Goal: Navigation & Orientation: Find specific page/section

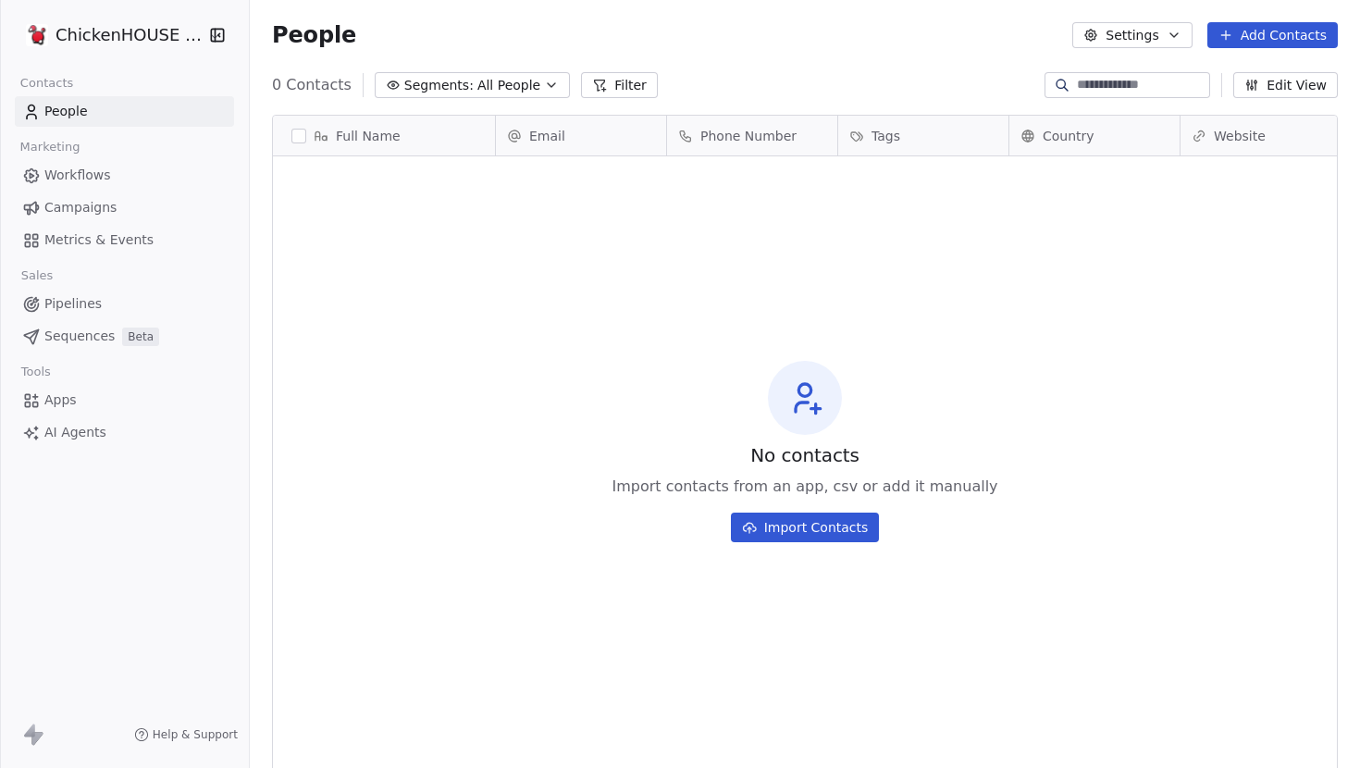
scroll to position [675, 1110]
click at [168, 42] on html "ChickenHOUSE snc Contacts People Marketing Workflows Campaigns Metrics & Events…" at bounding box center [680, 384] width 1360 height 768
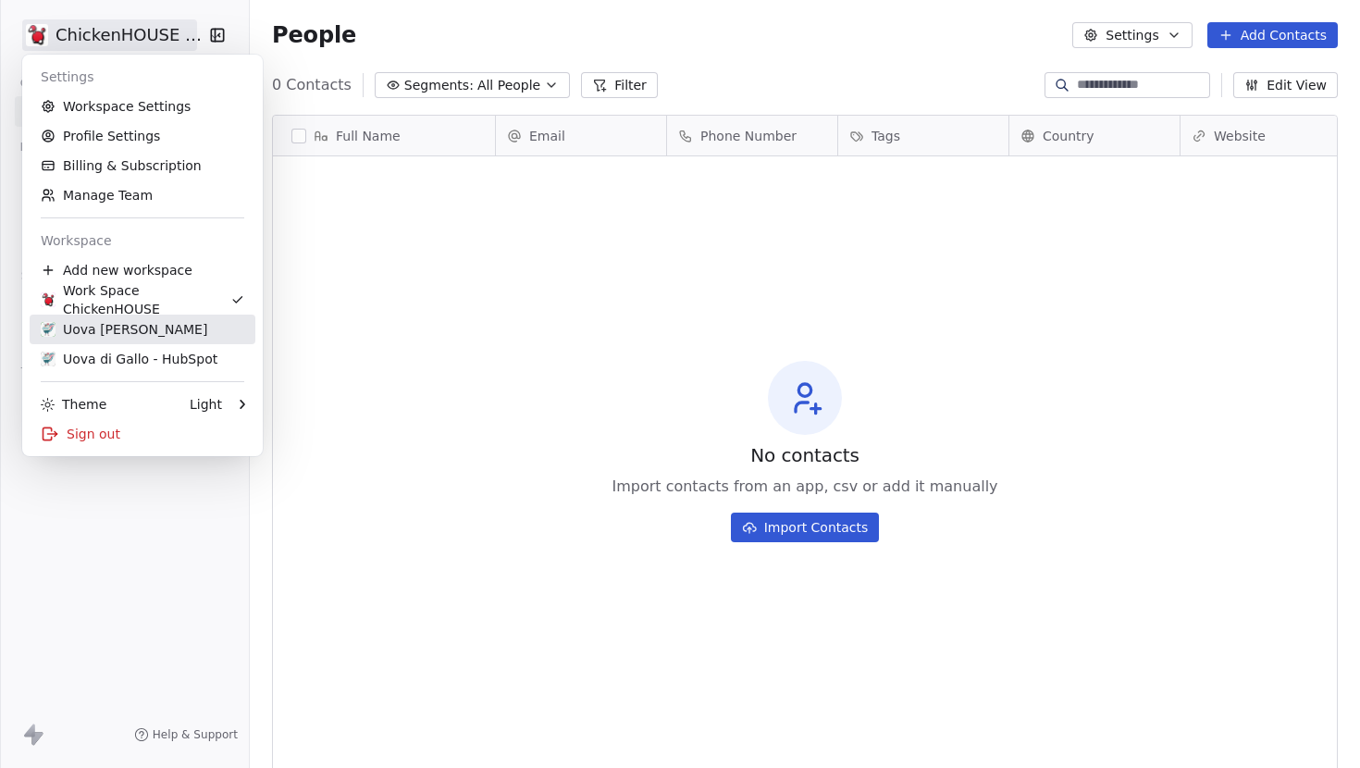
click at [136, 332] on div "Uova [PERSON_NAME]" at bounding box center [124, 329] width 167 height 19
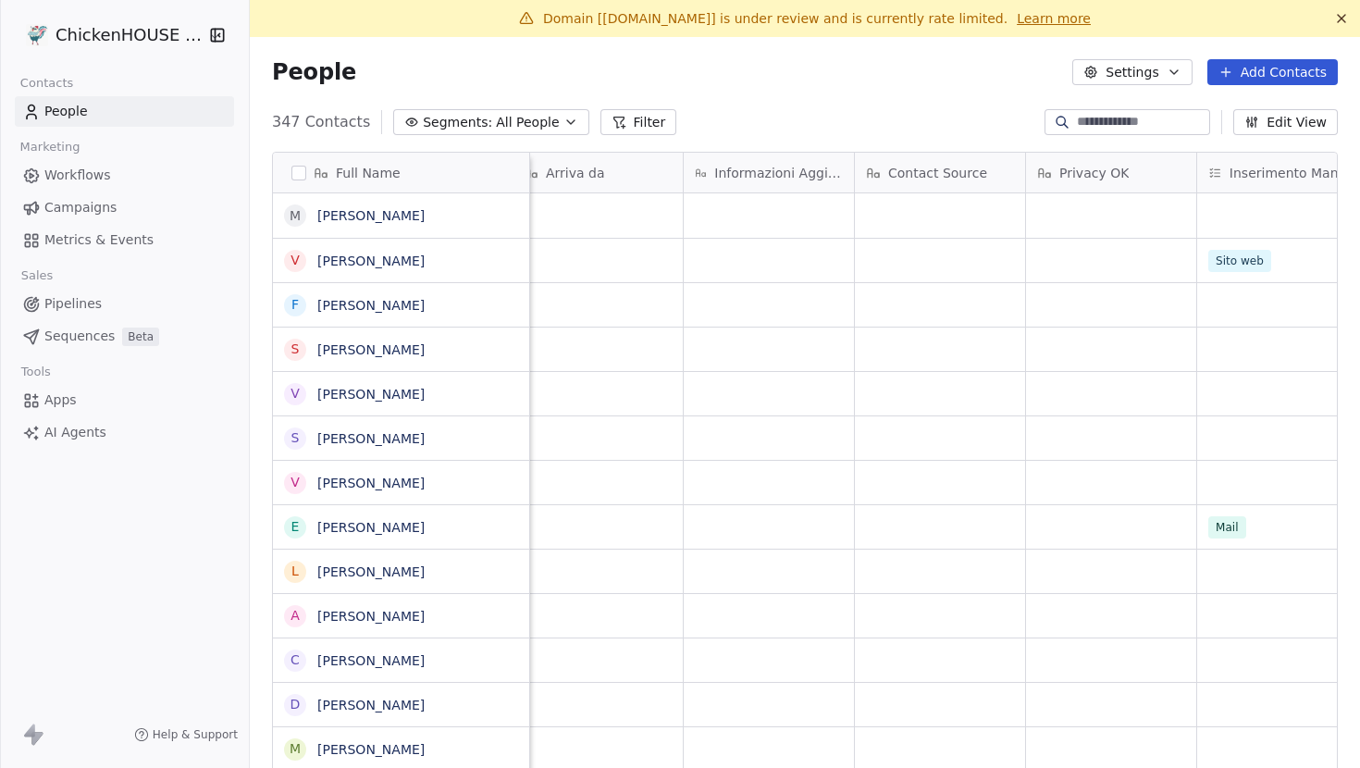
scroll to position [0, 1740]
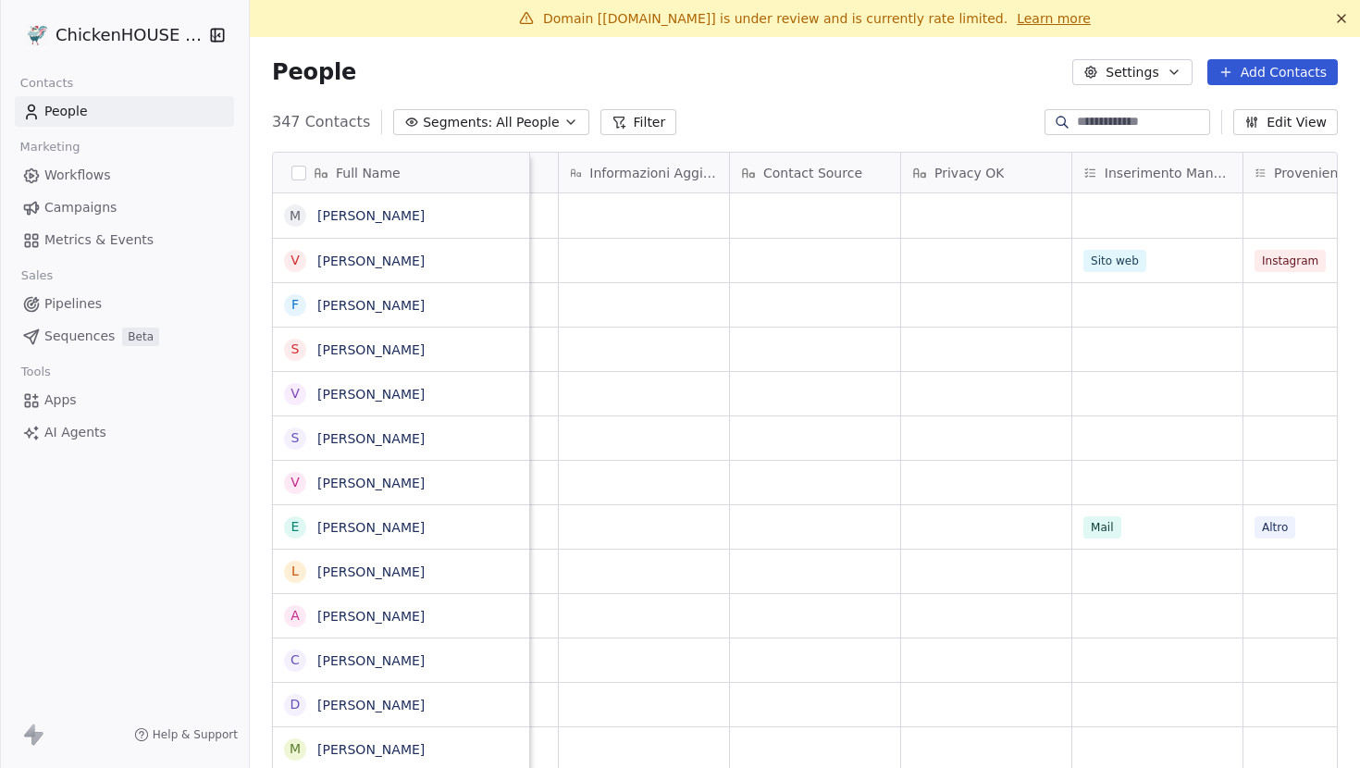
click at [74, 212] on span "Campaigns" at bounding box center [80, 207] width 72 height 19
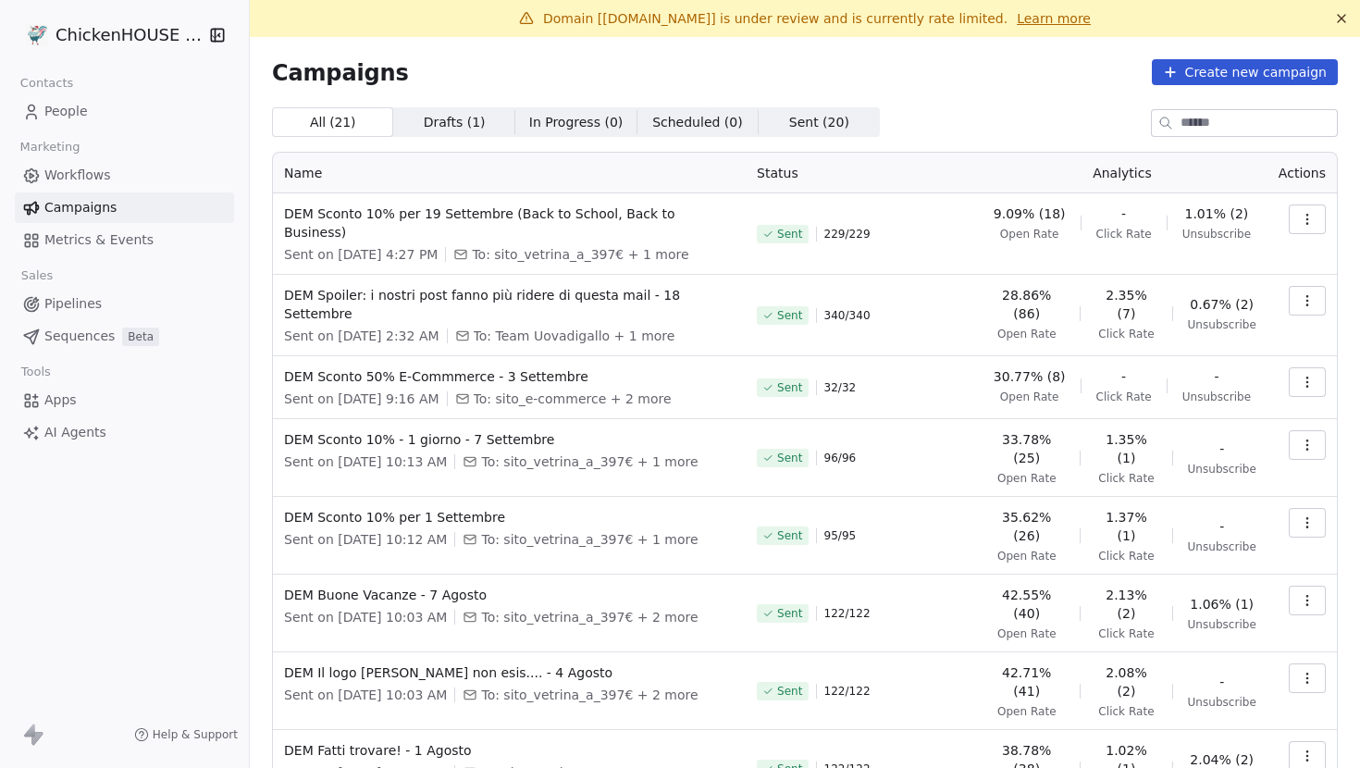
click at [80, 108] on span "People" at bounding box center [65, 111] width 43 height 19
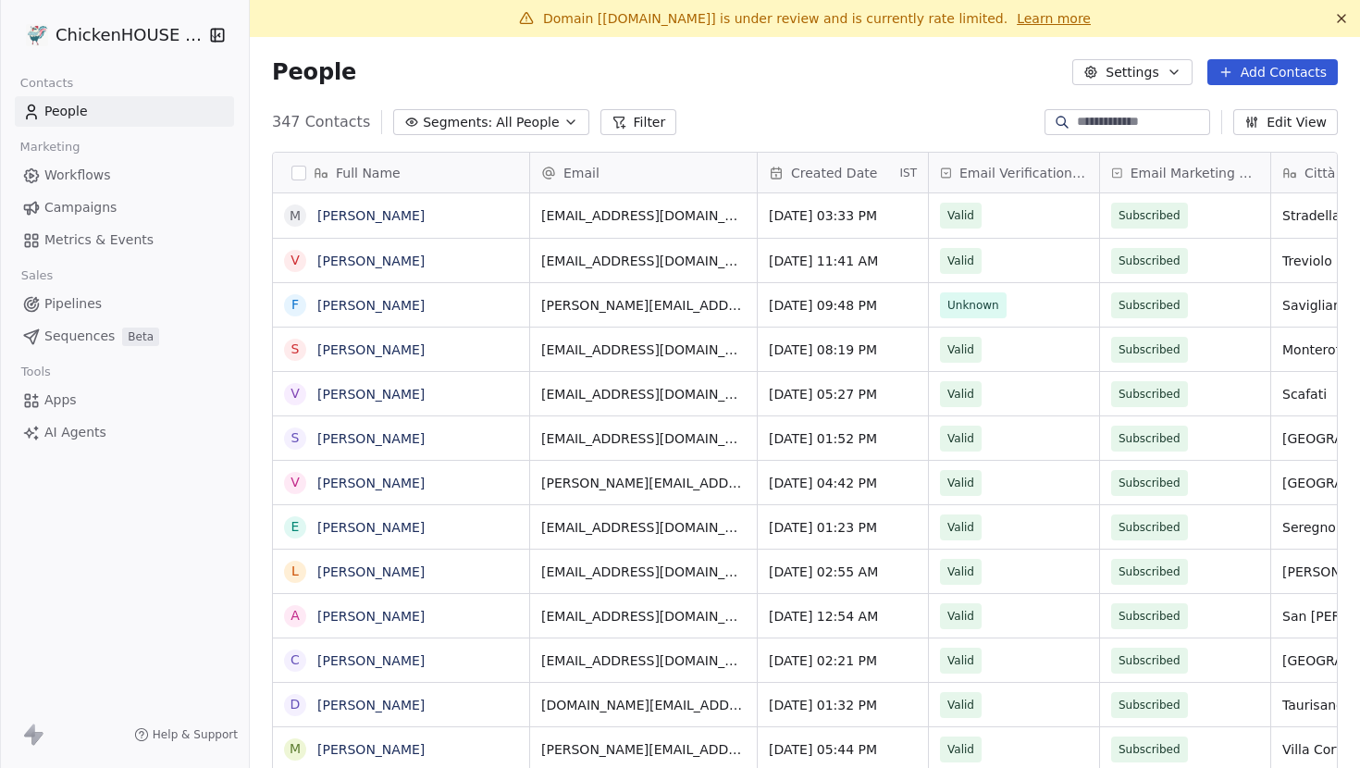
scroll to position [675, 1110]
click at [135, 43] on html "ChickenHOUSE snc Contacts People Marketing Workflows Campaigns Metrics & Events…" at bounding box center [680, 384] width 1360 height 768
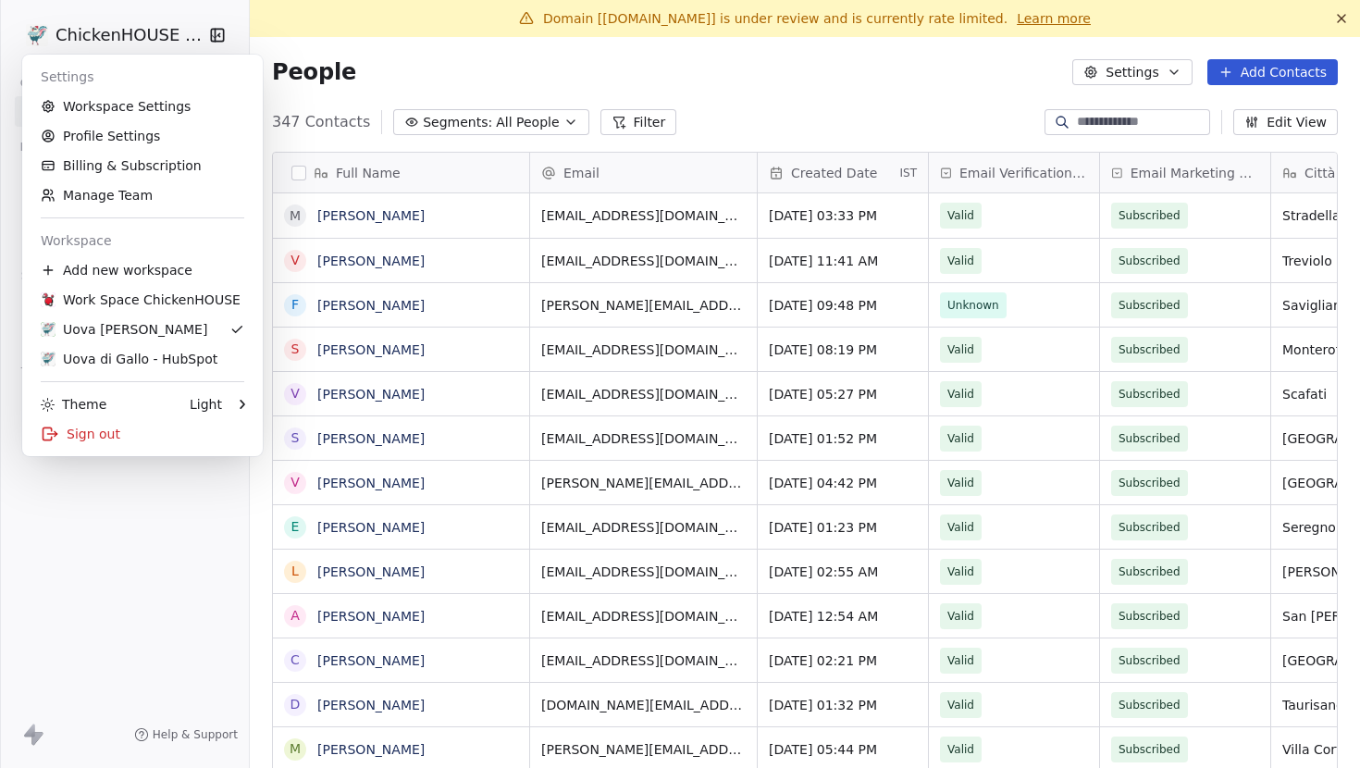
click at [113, 524] on html "ChickenHOUSE snc Contacts People Marketing Workflows Campaigns Metrics & Events…" at bounding box center [680, 384] width 1360 height 768
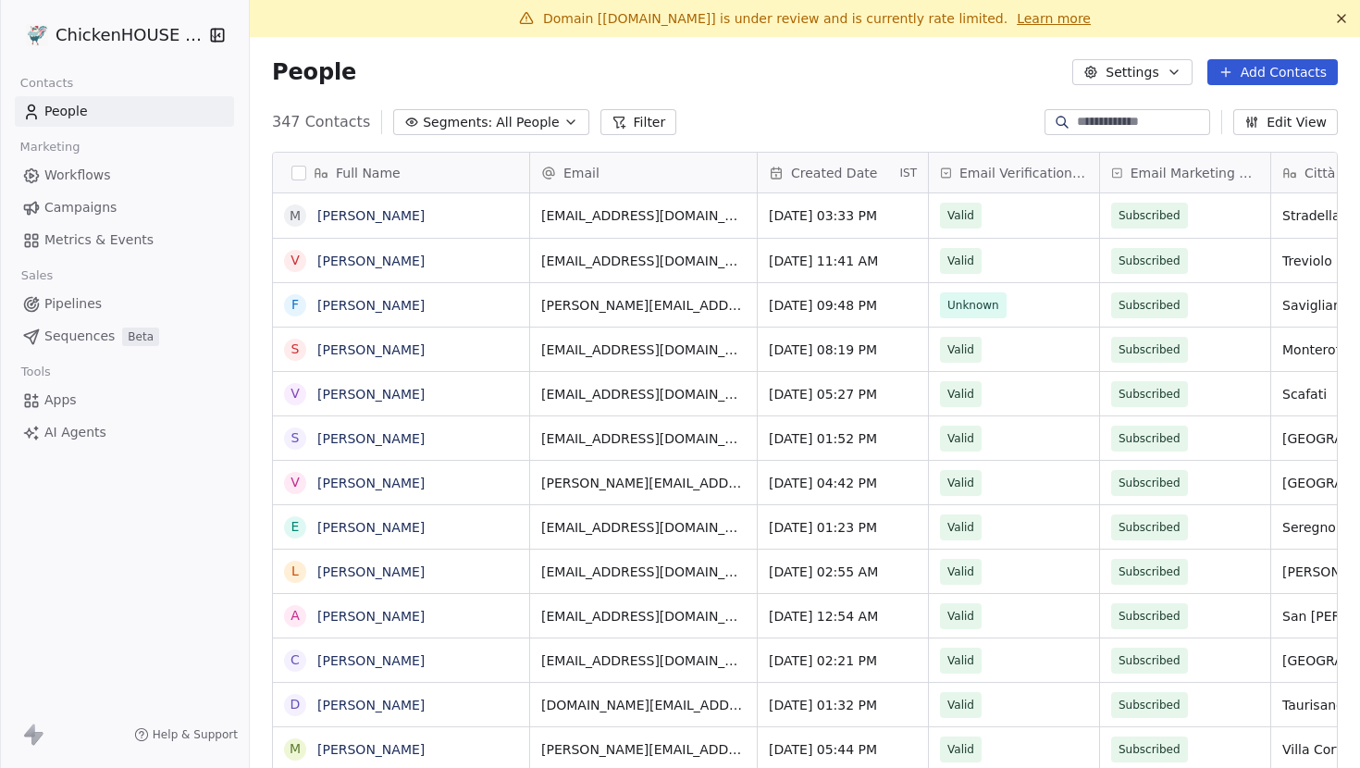
click at [52, 410] on link "Apps" at bounding box center [124, 400] width 219 height 31
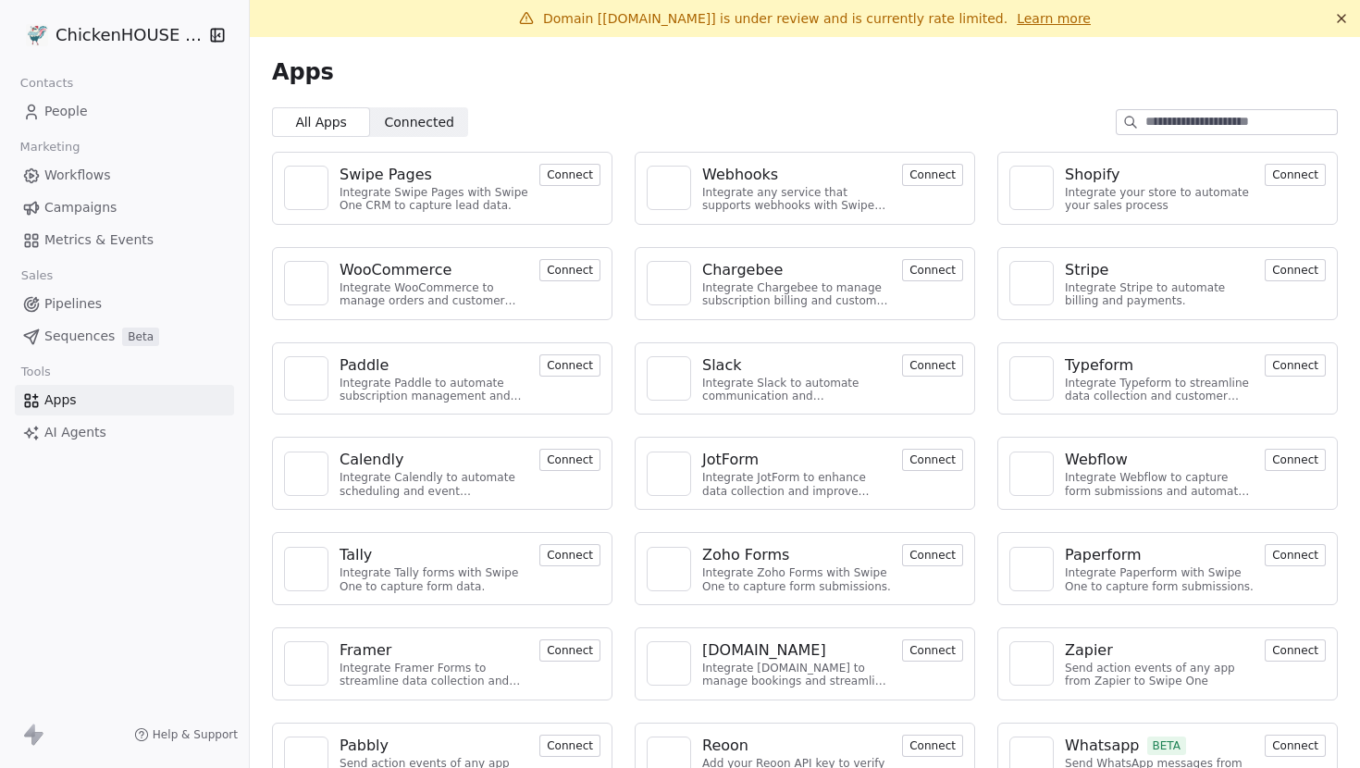
click at [84, 205] on span "Campaigns" at bounding box center [80, 207] width 72 height 19
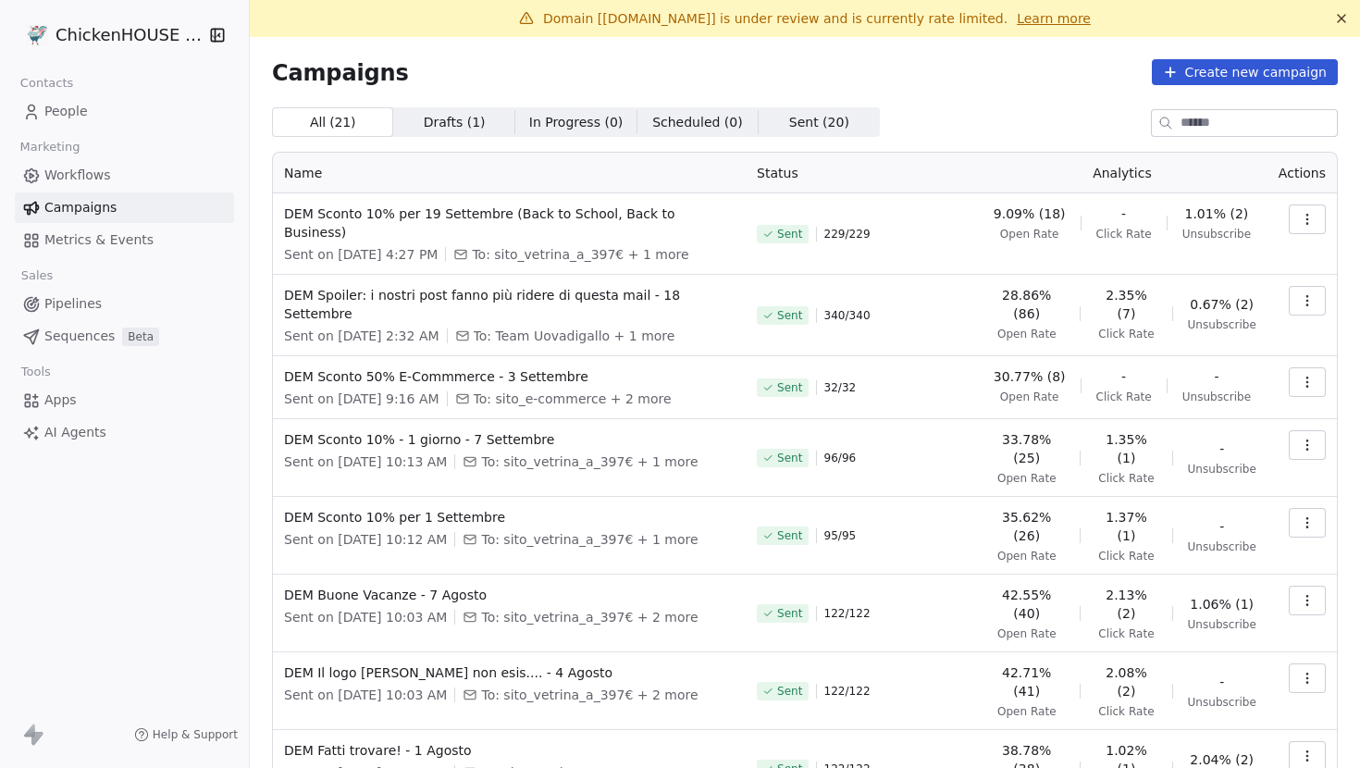
click at [89, 182] on span "Workflows" at bounding box center [77, 175] width 67 height 19
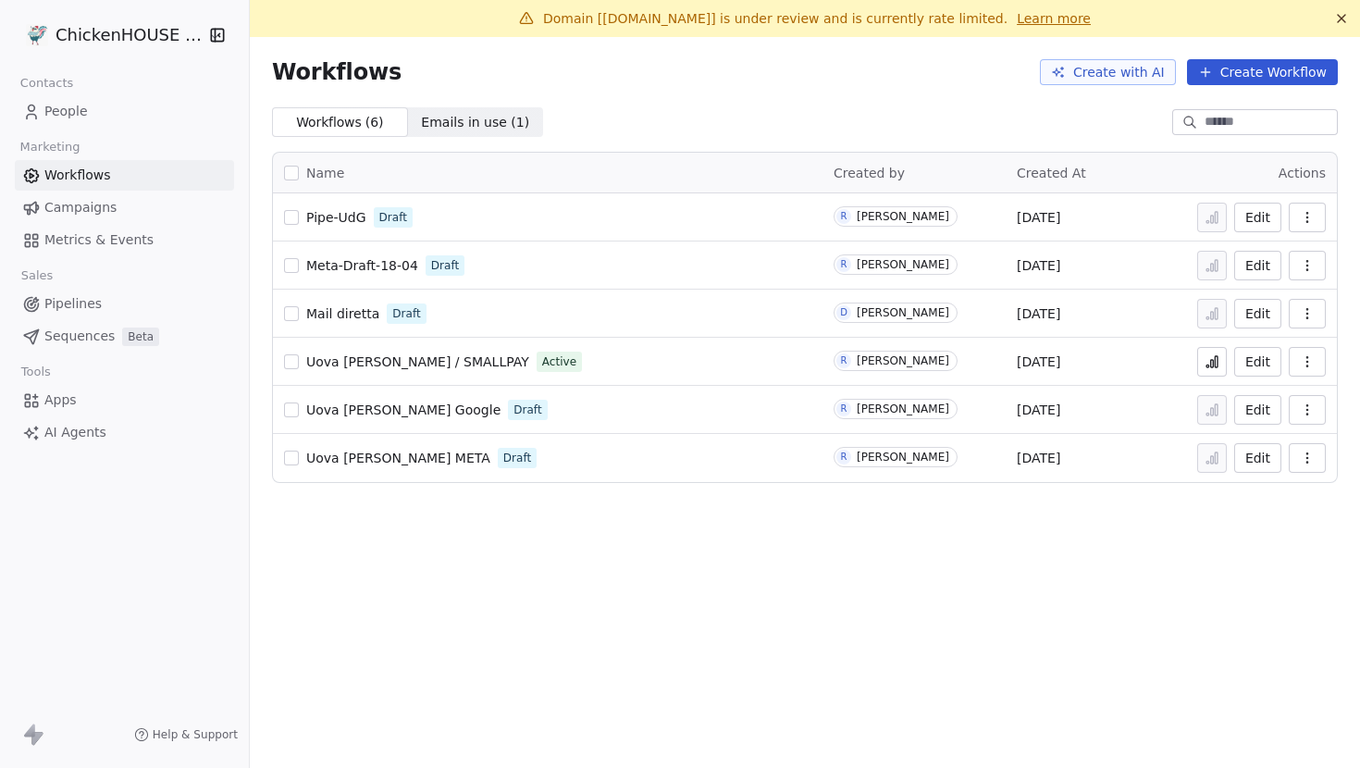
click at [122, 33] on html "ChickenHOUSE snc Contacts People Marketing Workflows Campaigns Metrics & Events…" at bounding box center [680, 384] width 1360 height 768
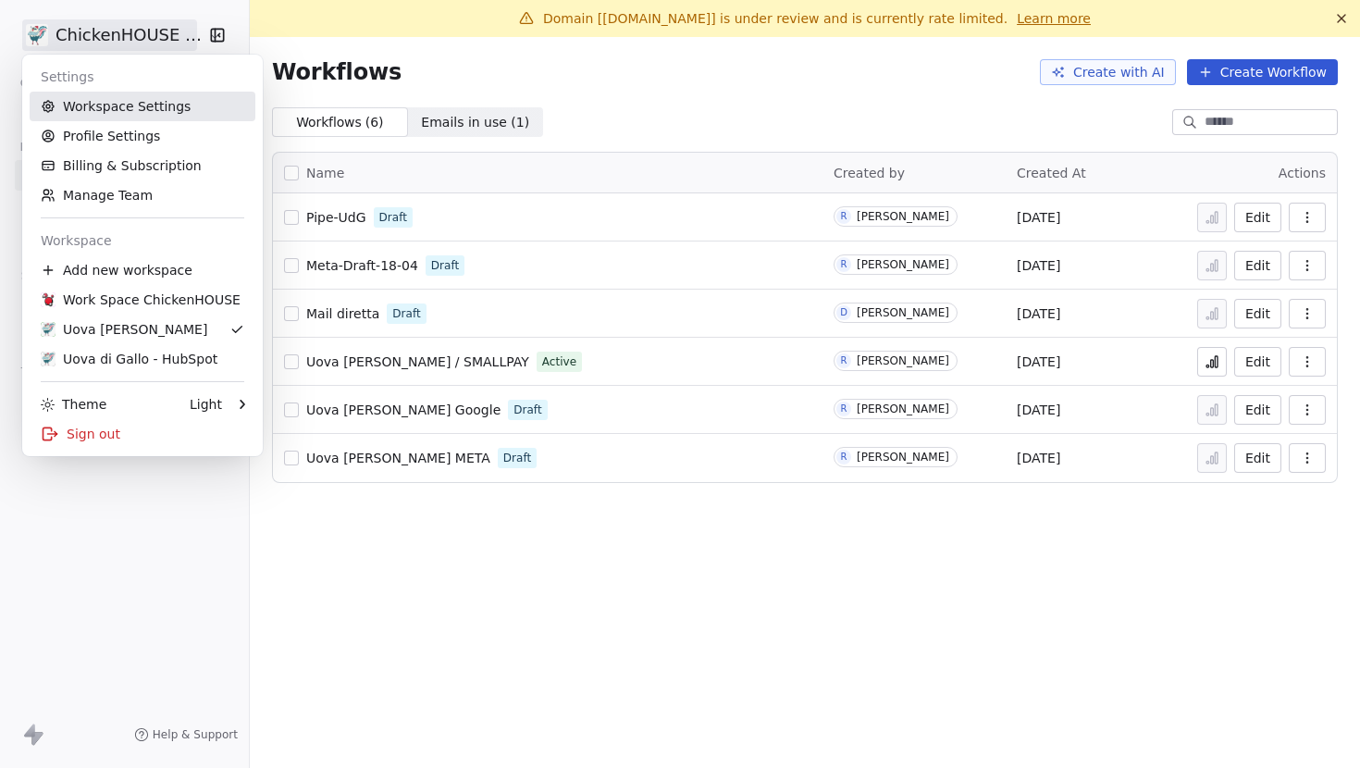
click at [136, 103] on link "Workspace Settings" at bounding box center [143, 107] width 226 height 30
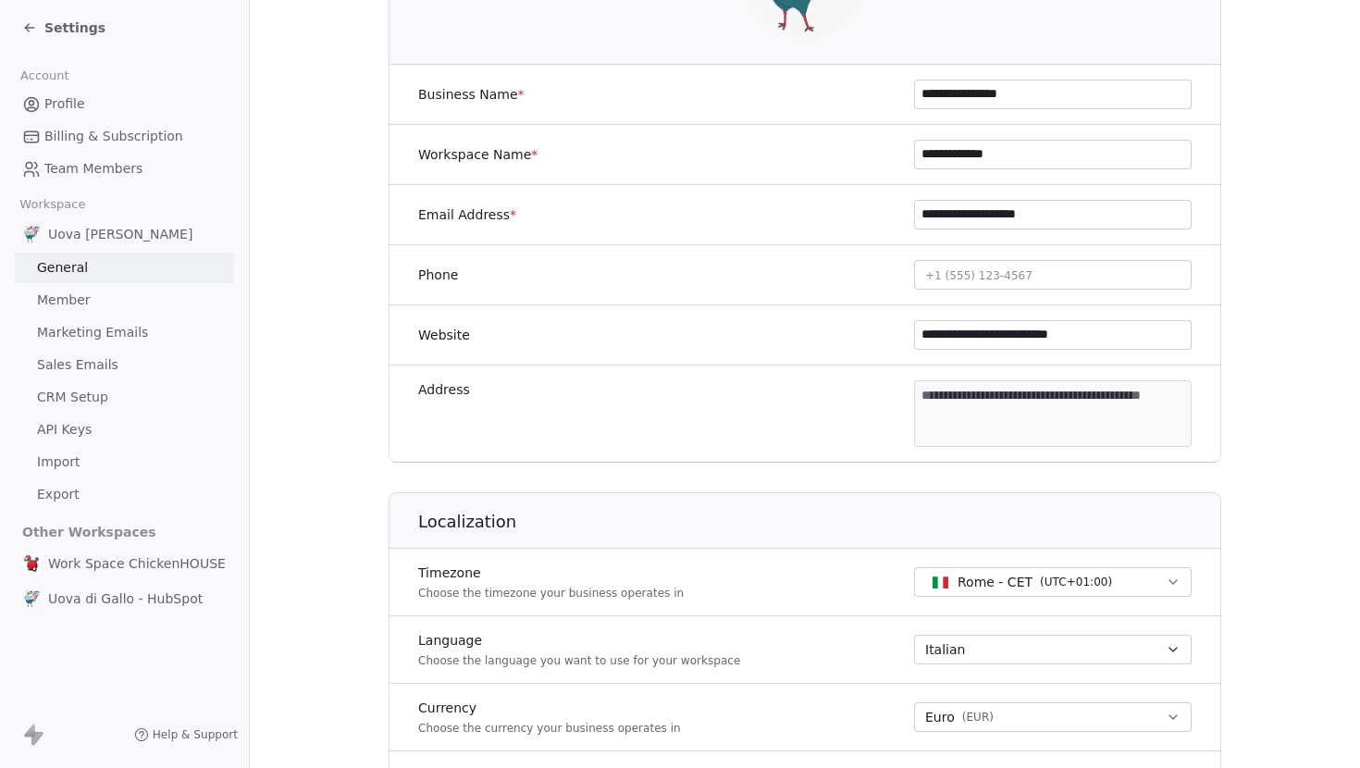
scroll to position [274, 0]
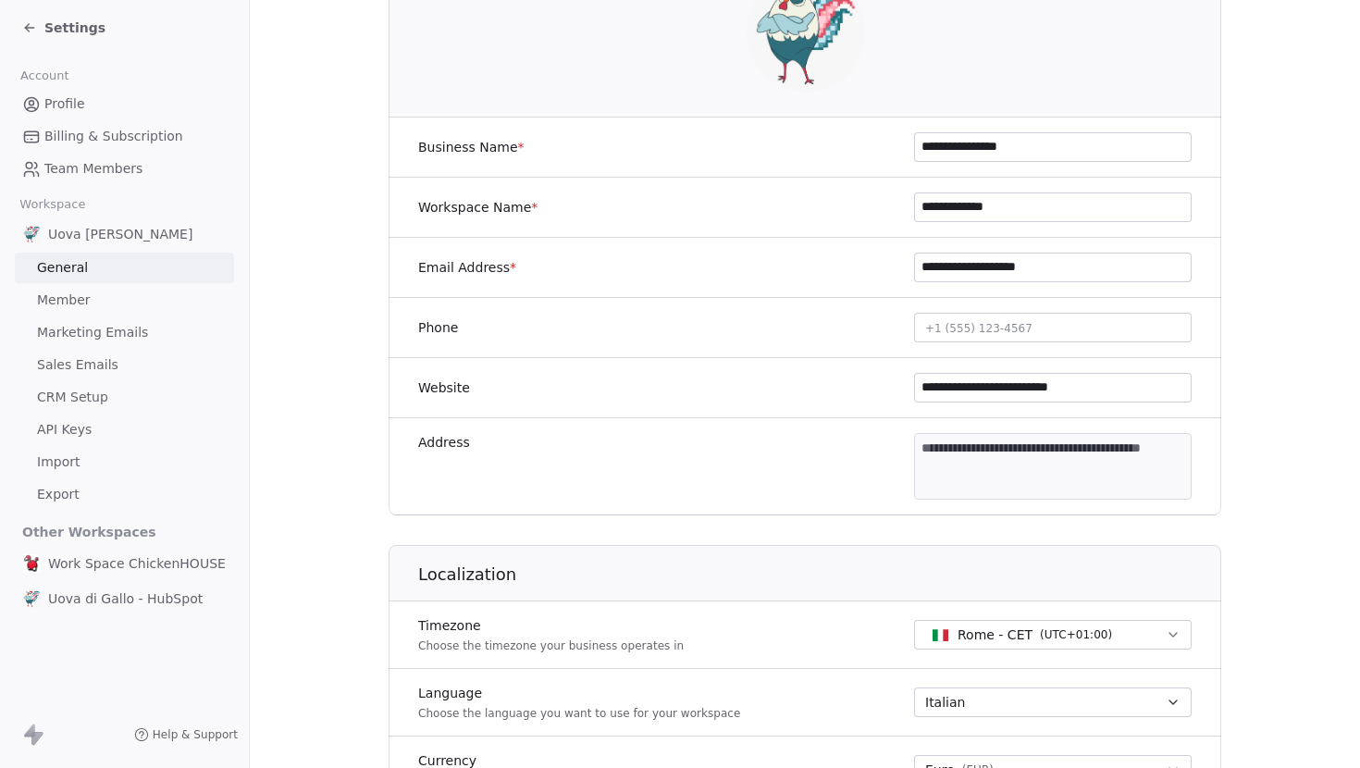
click at [1044, 392] on input "**********" at bounding box center [1053, 388] width 276 height 28
click at [376, 209] on section "**********" at bounding box center [805, 629] width 1110 height 1732
click at [56, 33] on span "Settings" at bounding box center [74, 28] width 61 height 19
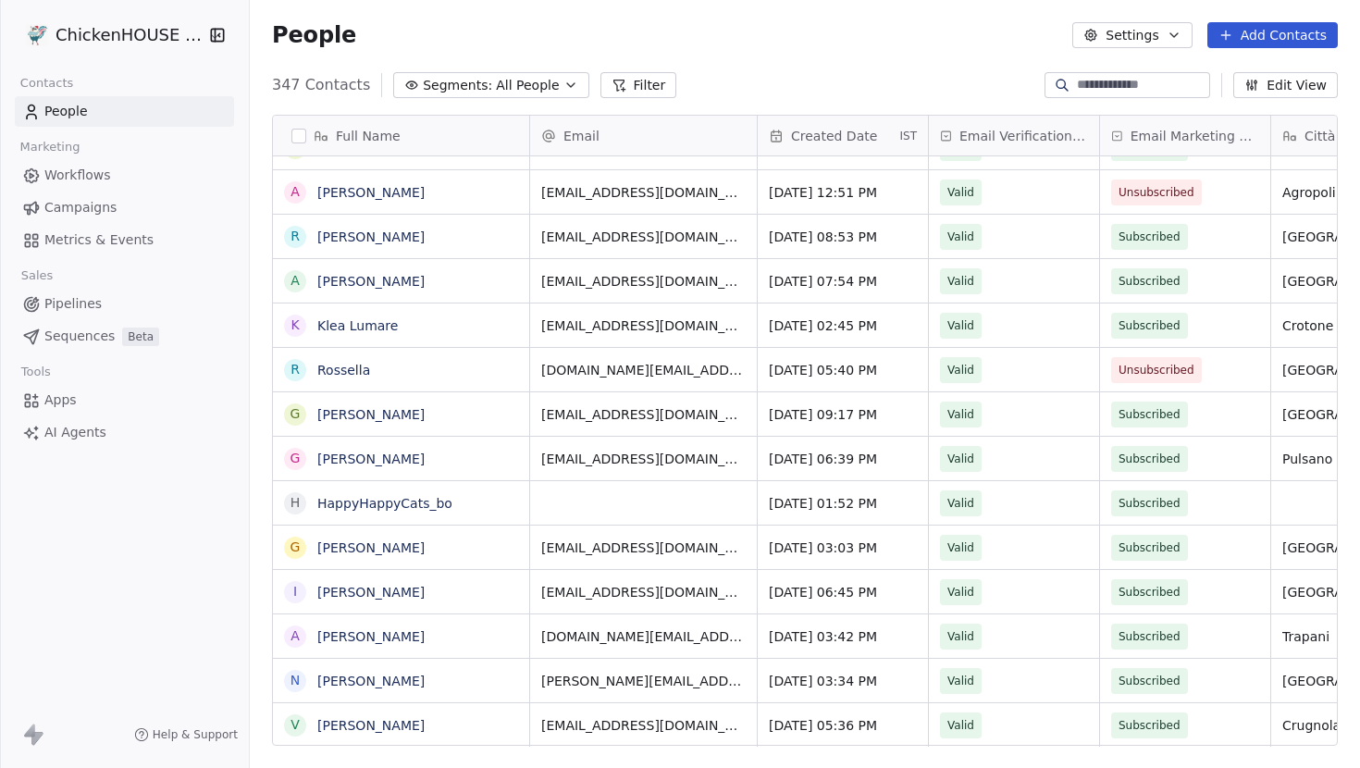
click at [538, 76] on span "All People" at bounding box center [527, 85] width 63 height 19
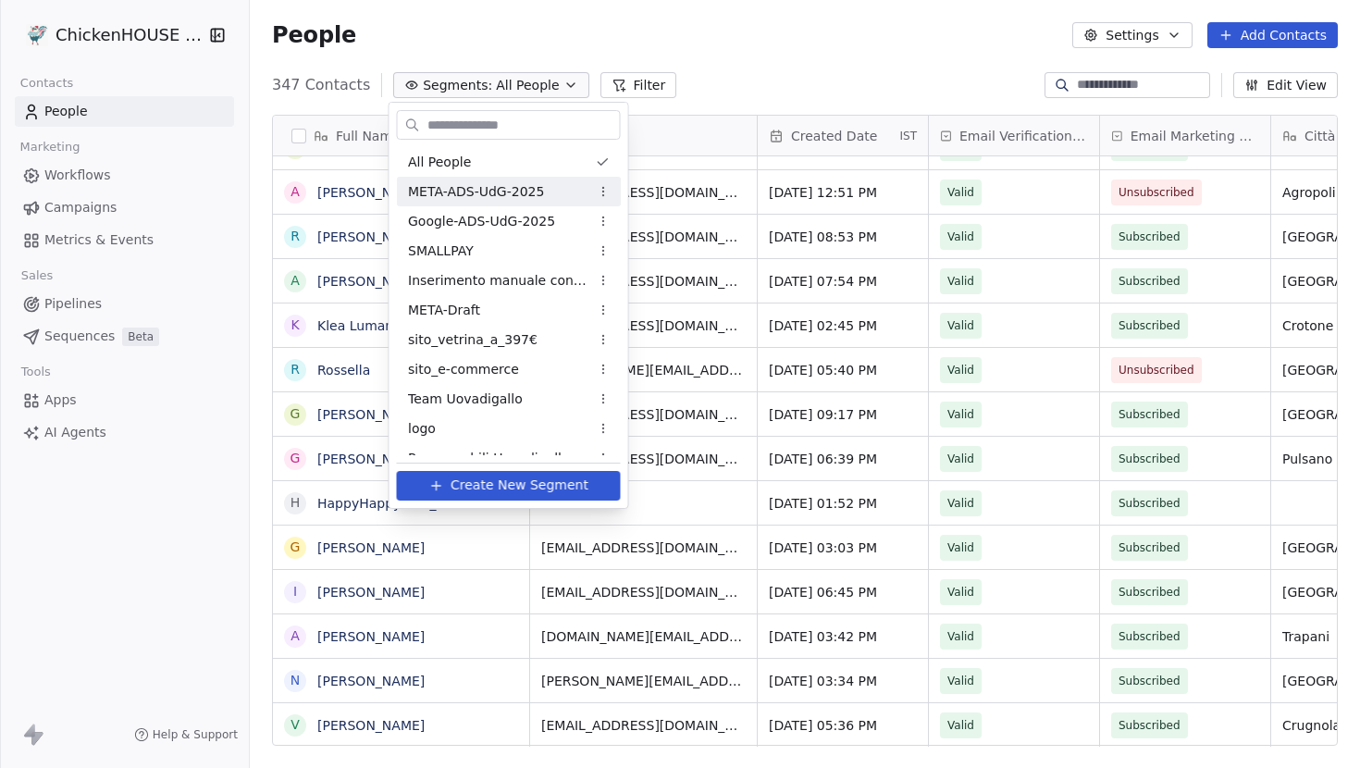
click at [891, 73] on html "ChickenHOUSE snc Contacts People Marketing Workflows Campaigns Metrics & Events…" at bounding box center [680, 384] width 1360 height 768
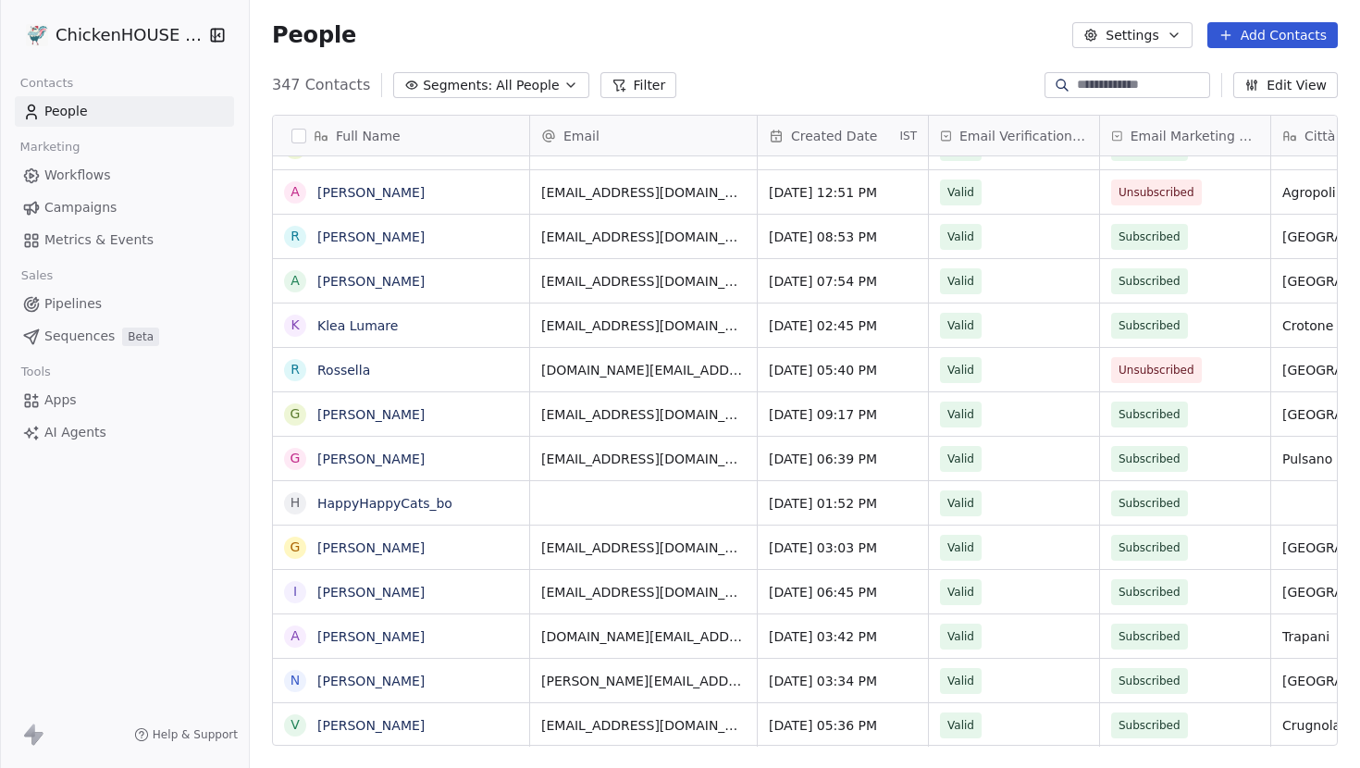
click at [88, 173] on span "Workflows" at bounding box center [77, 175] width 67 height 19
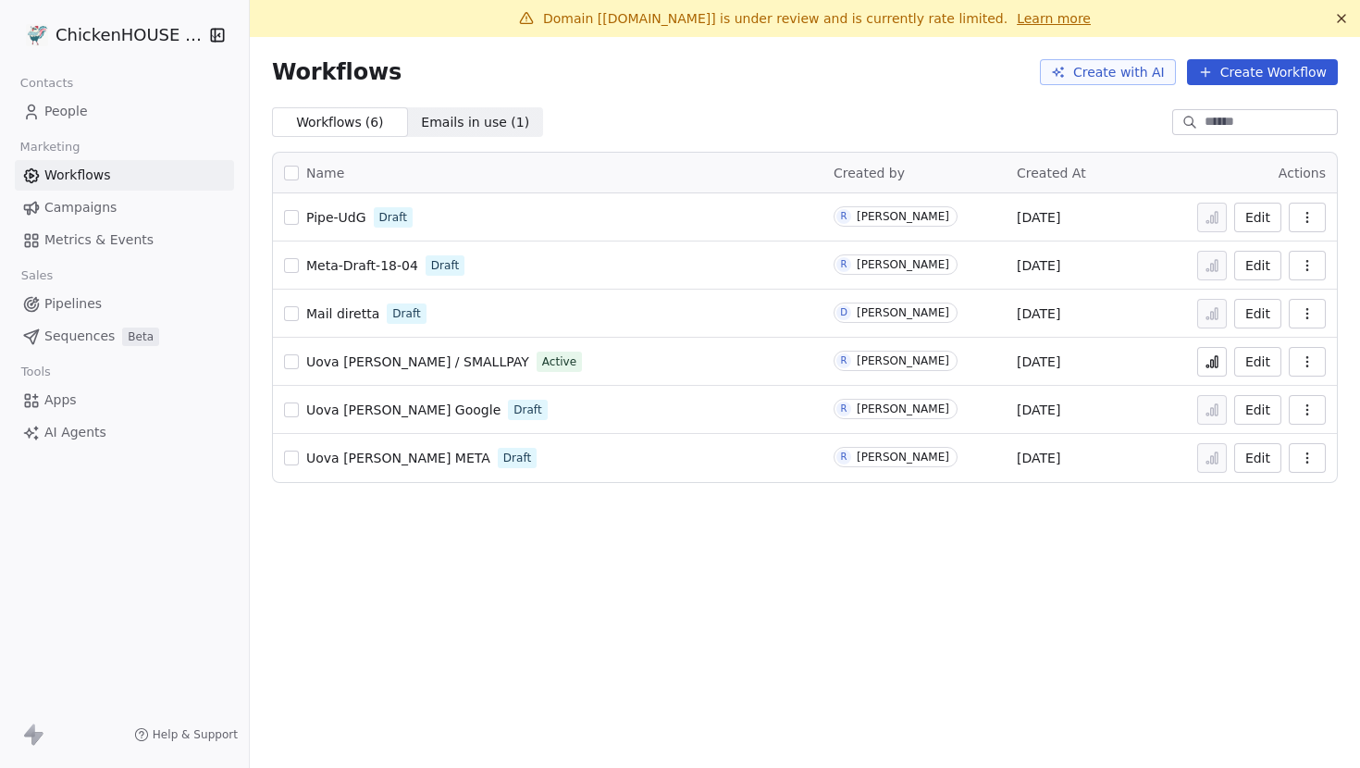
click at [88, 205] on span "Campaigns" at bounding box center [80, 207] width 72 height 19
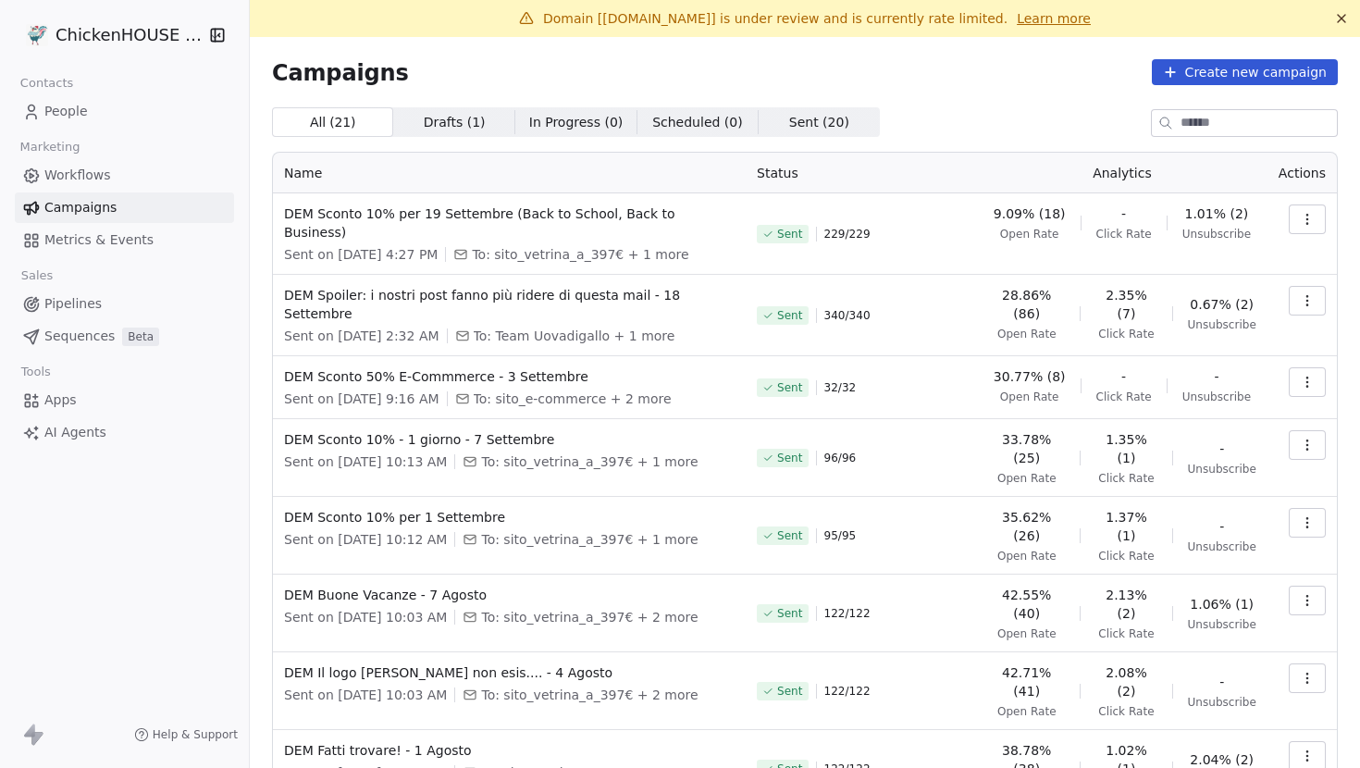
click at [576, 245] on span "To: sito_vetrina_a_397€ + 1 more" at bounding box center [580, 254] width 217 height 19
copy span "sito_vetrina_a_397"
click at [581, 245] on span "To: sito_vetrina_a_397€ + 1 more" at bounding box center [580, 254] width 217 height 19
click at [1307, 227] on button "button" at bounding box center [1307, 219] width 37 height 30
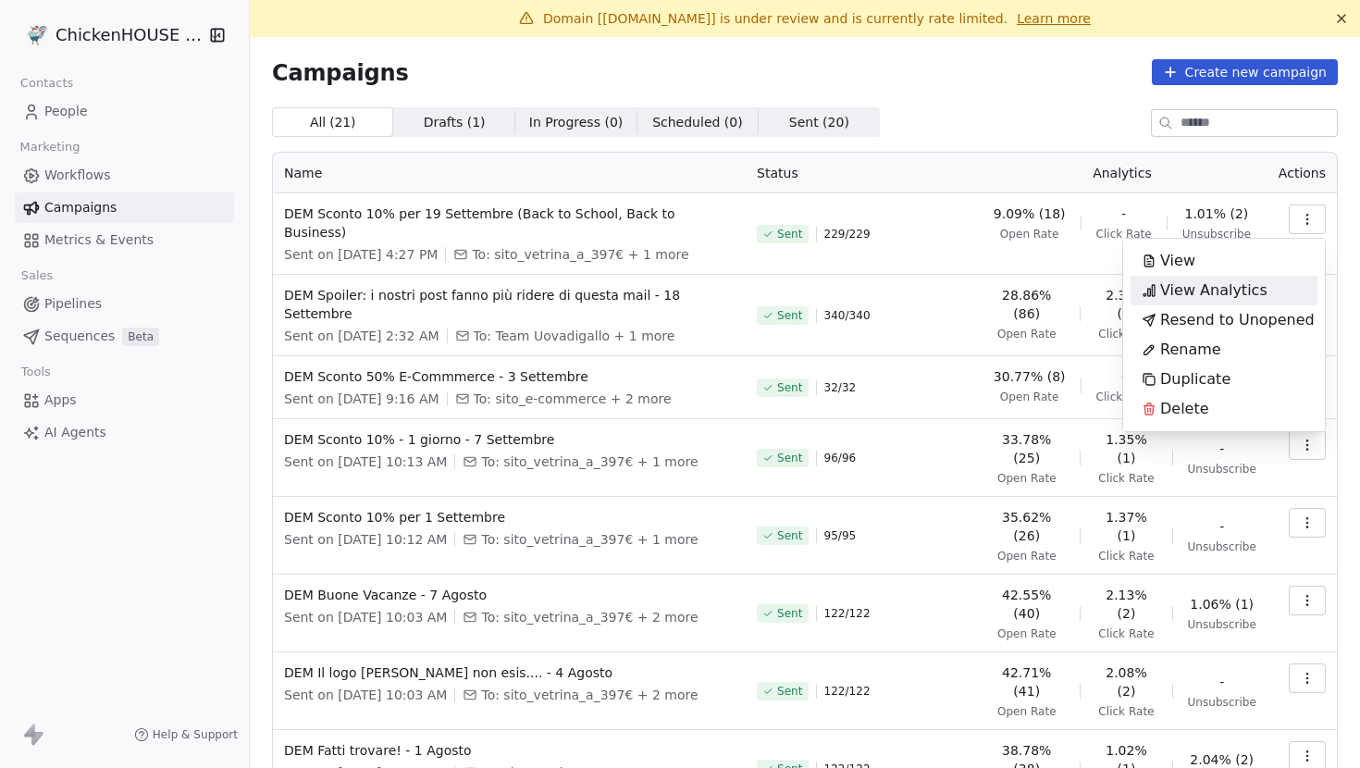
click at [1228, 289] on span "View Analytics" at bounding box center [1213, 290] width 107 height 22
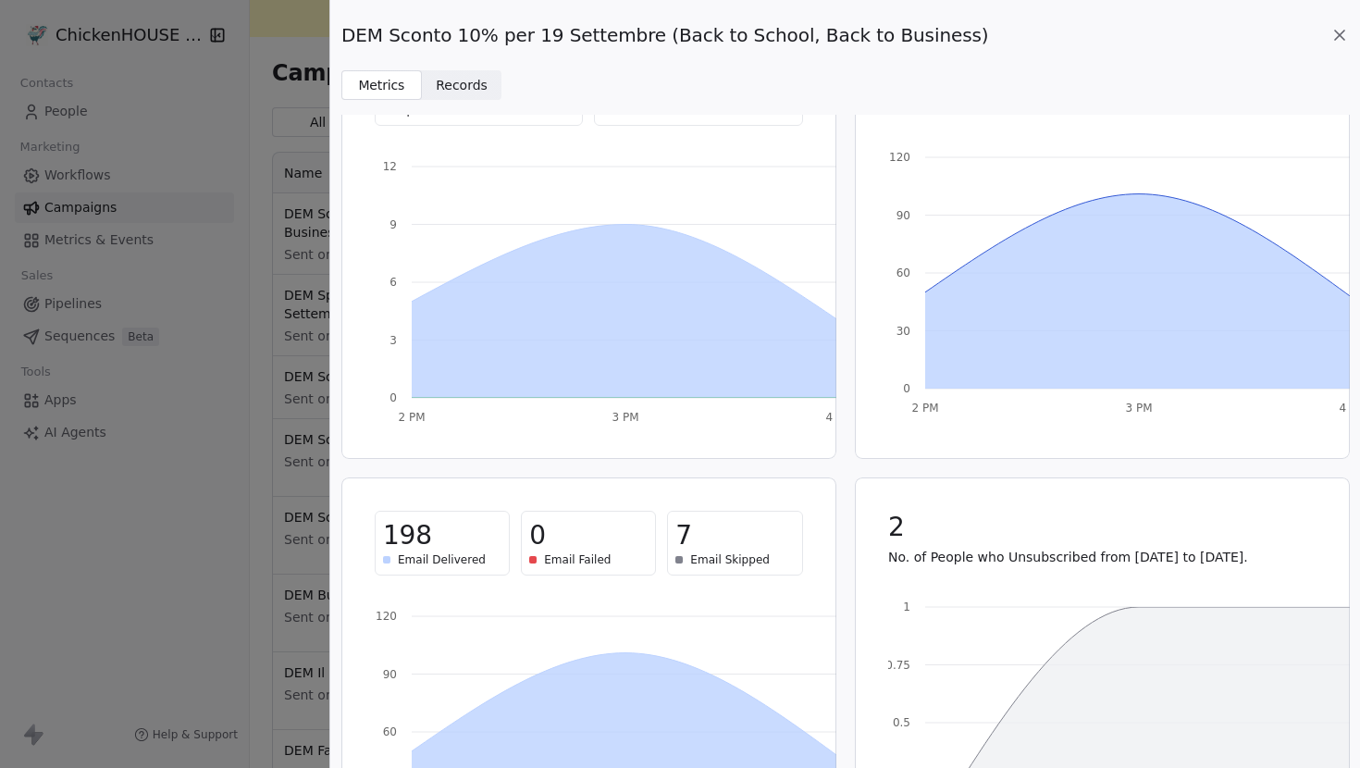
scroll to position [93, 0]
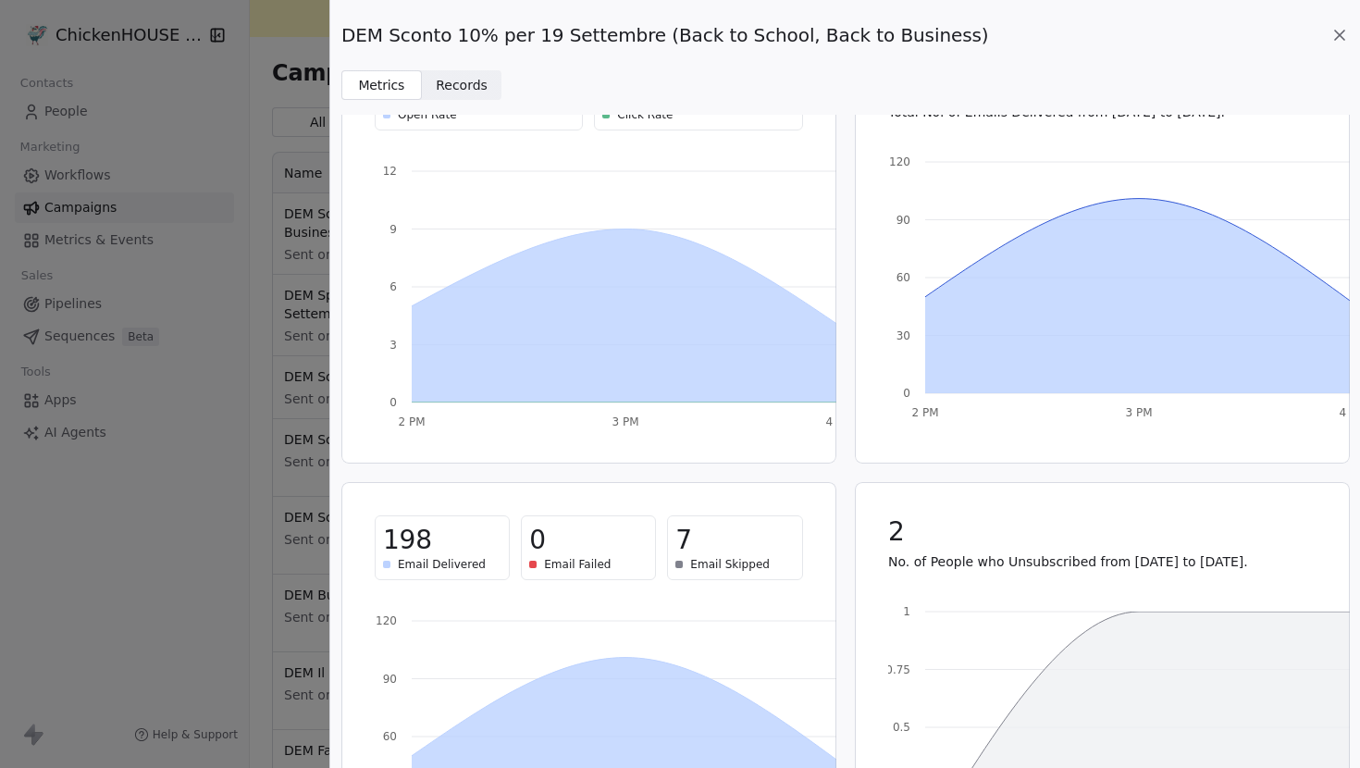
click at [471, 87] on span "Records" at bounding box center [462, 85] width 52 height 19
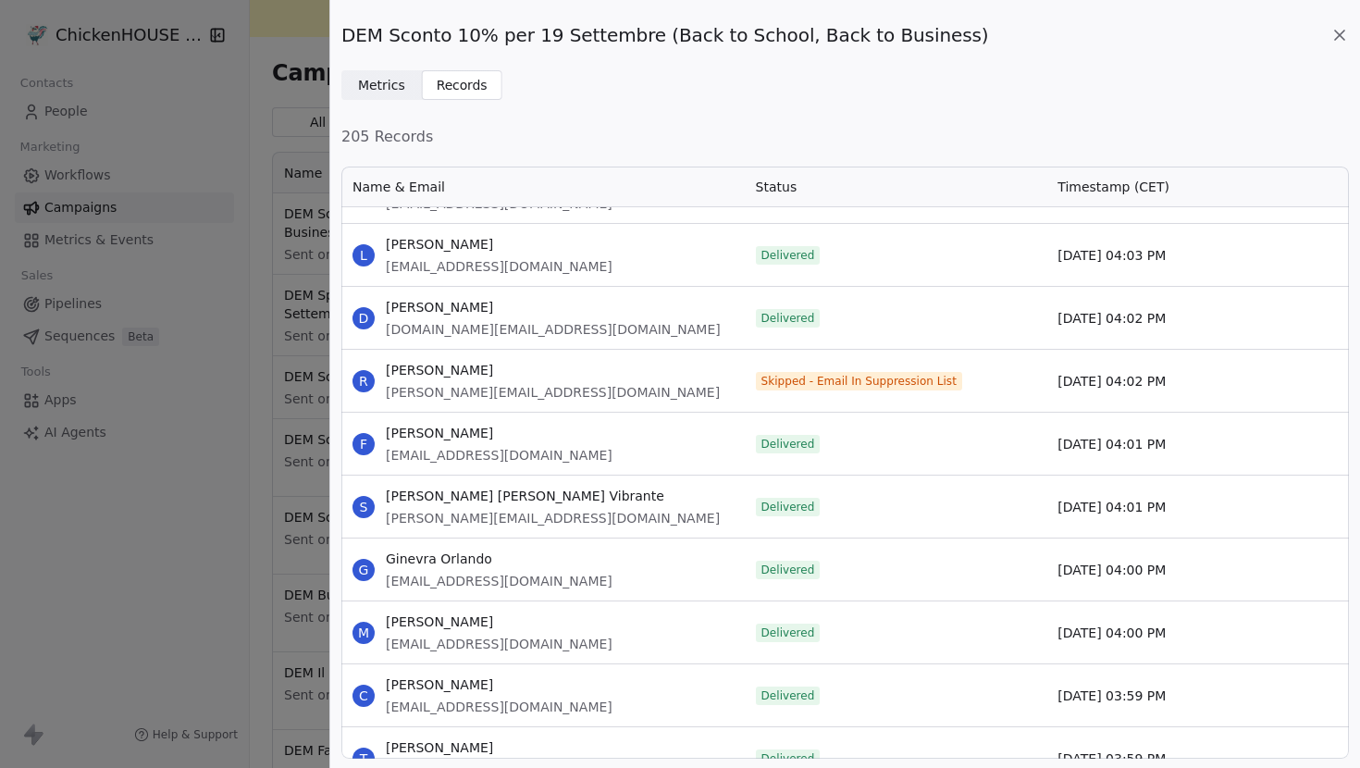
scroll to position [3113, 0]
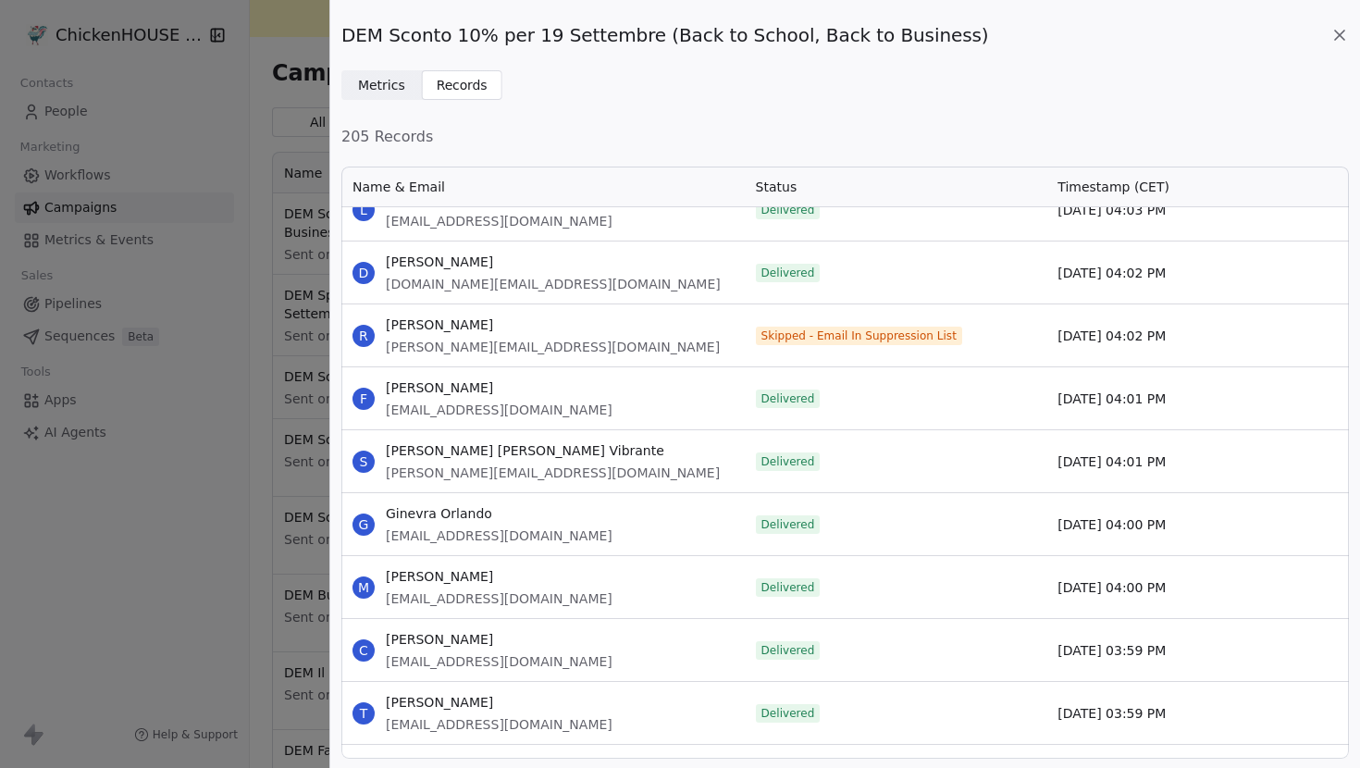
click at [260, 323] on div "DEM Sconto 10% per 19 Settembre (Back to School, Back to Business) Metrics Metr…" at bounding box center [680, 384] width 1360 height 768
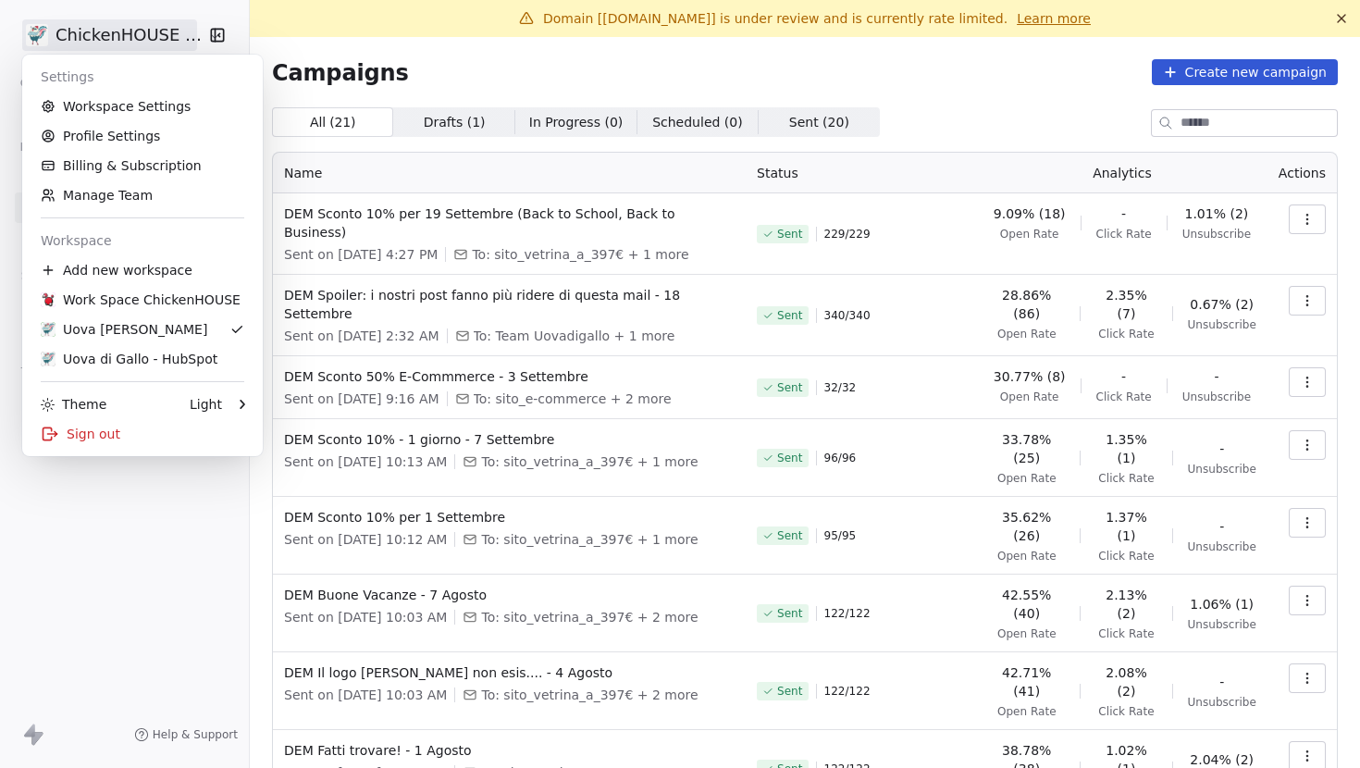
click at [137, 41] on html "ChickenHOUSE snc Contacts People Marketing Workflows Campaigns Metrics & Events…" at bounding box center [680, 384] width 1360 height 768
click at [613, 51] on html "ChickenHOUSE snc Contacts People Marketing Workflows Campaigns Metrics & Events…" at bounding box center [680, 384] width 1360 height 768
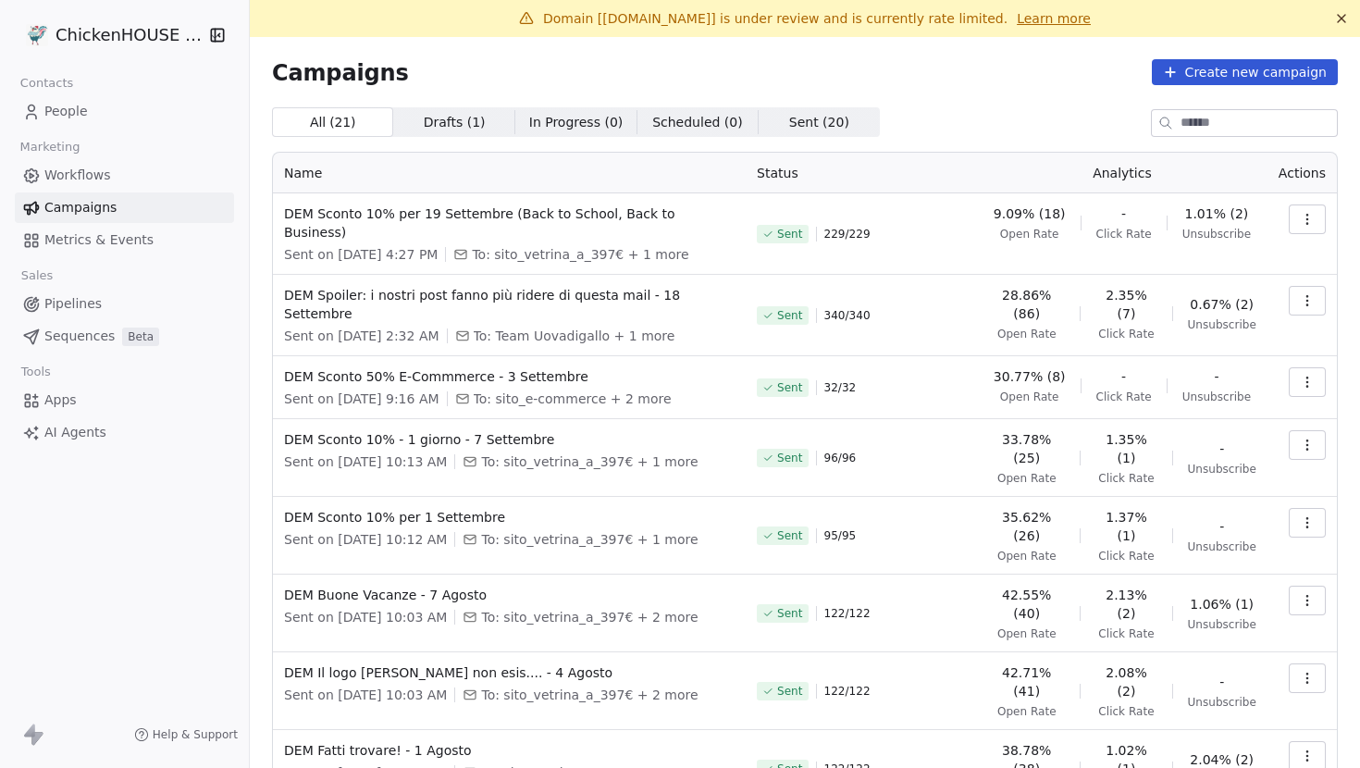
click at [1020, 18] on link "Learn more" at bounding box center [1054, 18] width 74 height 19
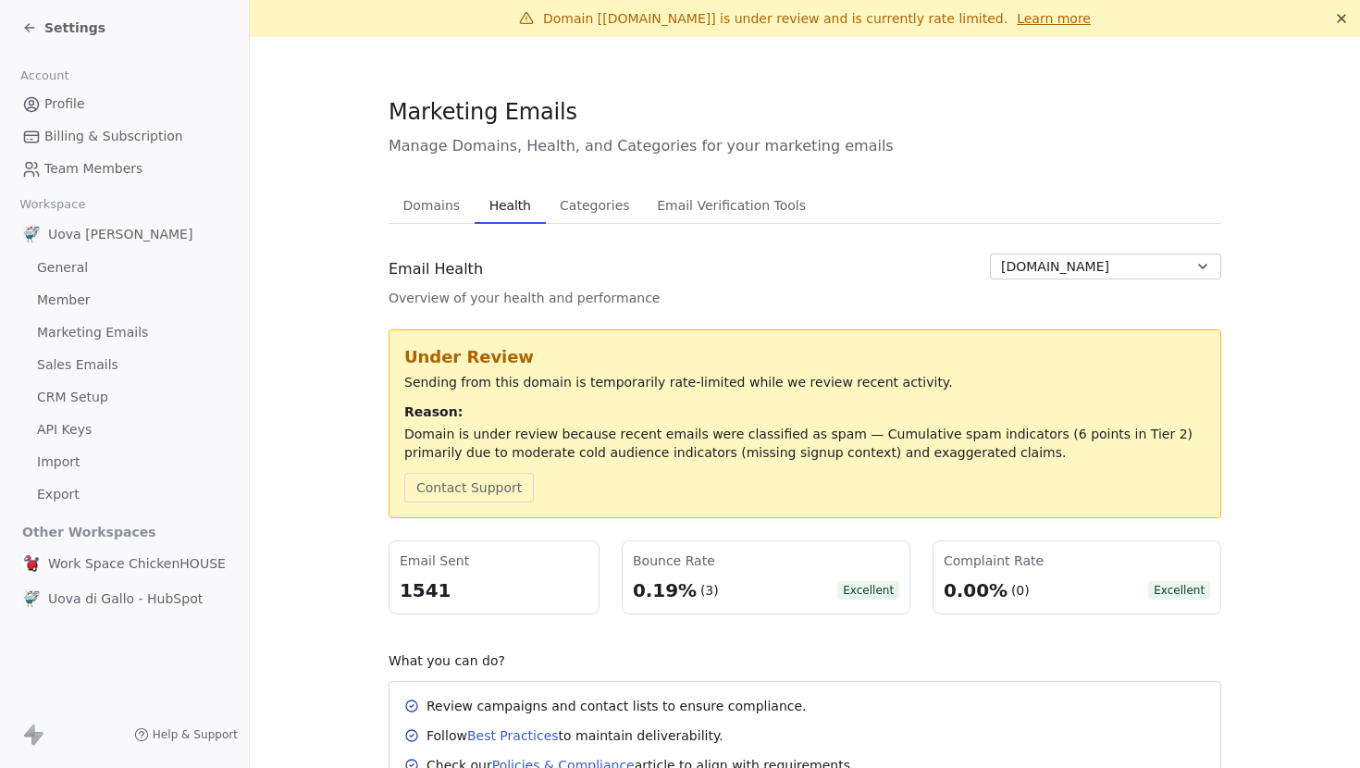
click at [45, 31] on span "Settings" at bounding box center [74, 28] width 61 height 19
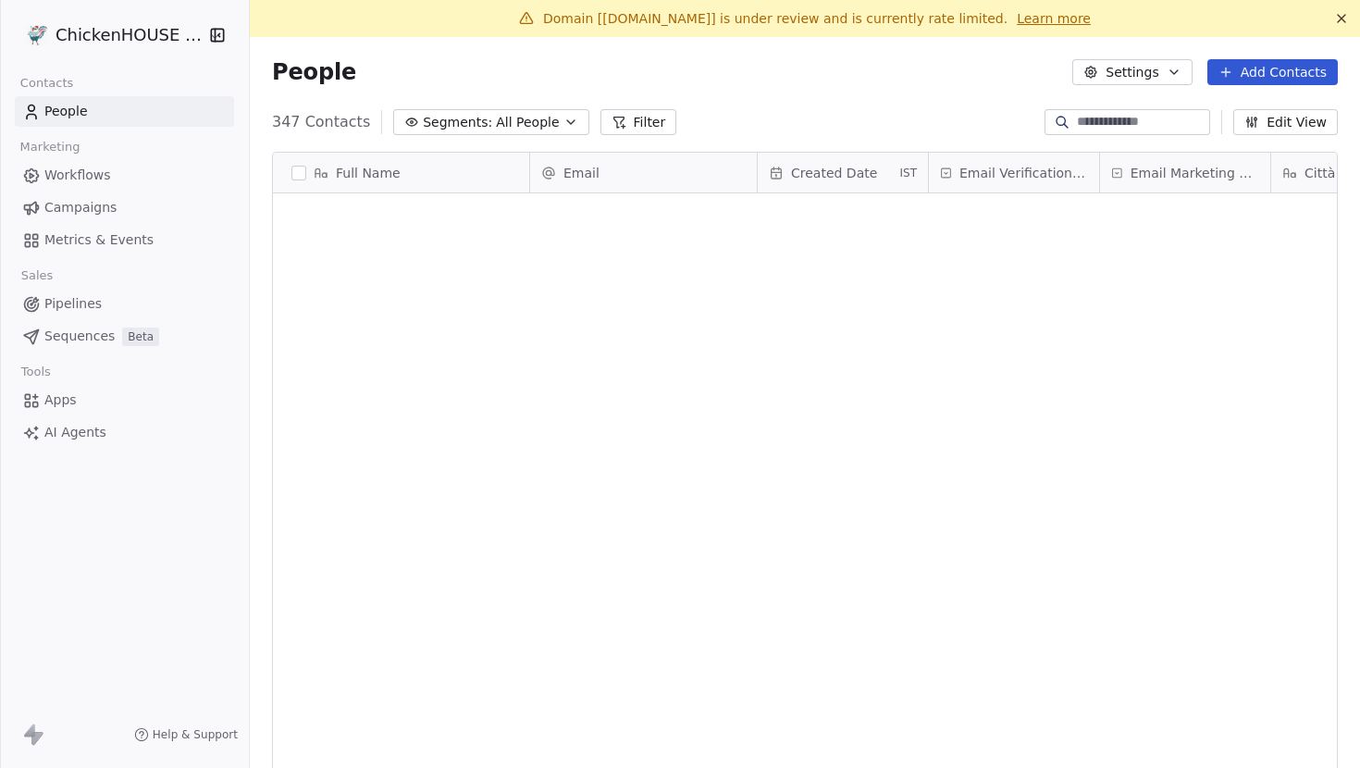
scroll to position [675, 1110]
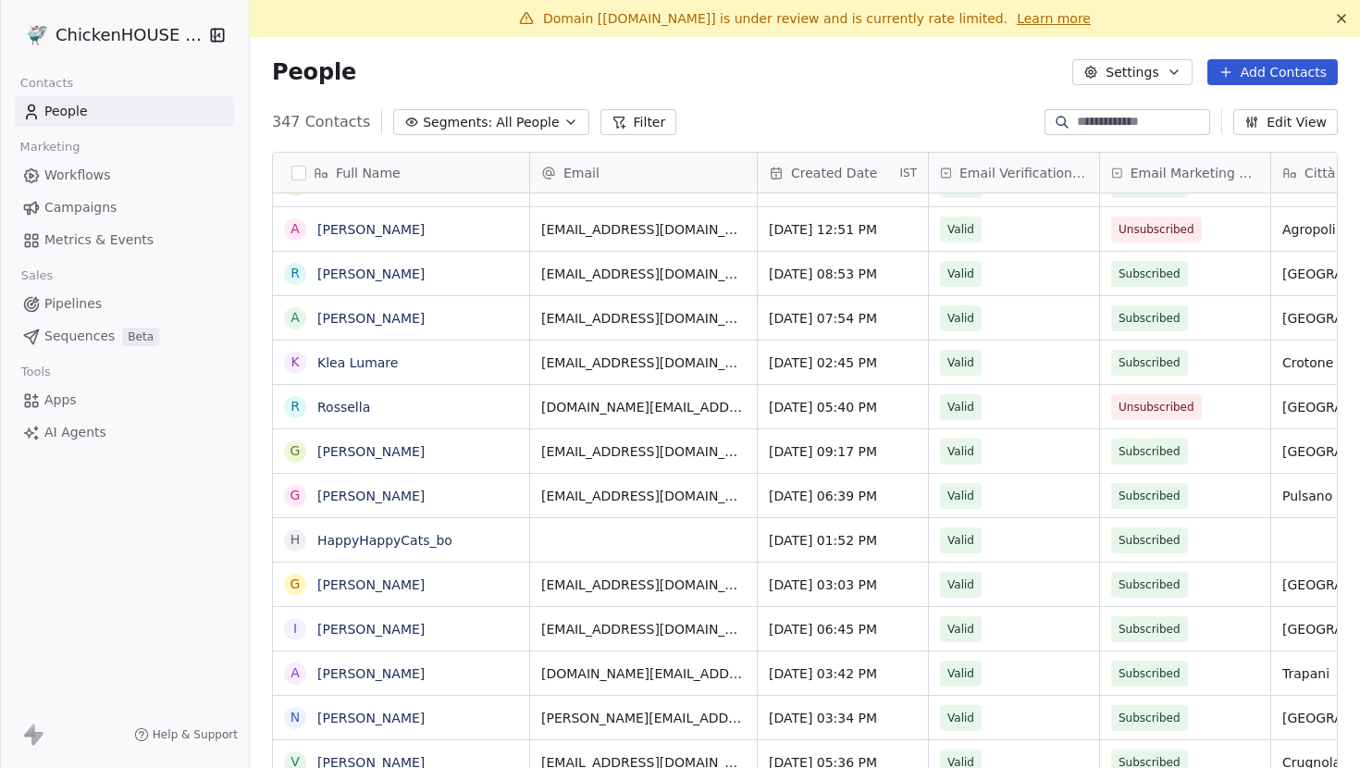
click at [89, 207] on span "Campaigns" at bounding box center [80, 207] width 72 height 19
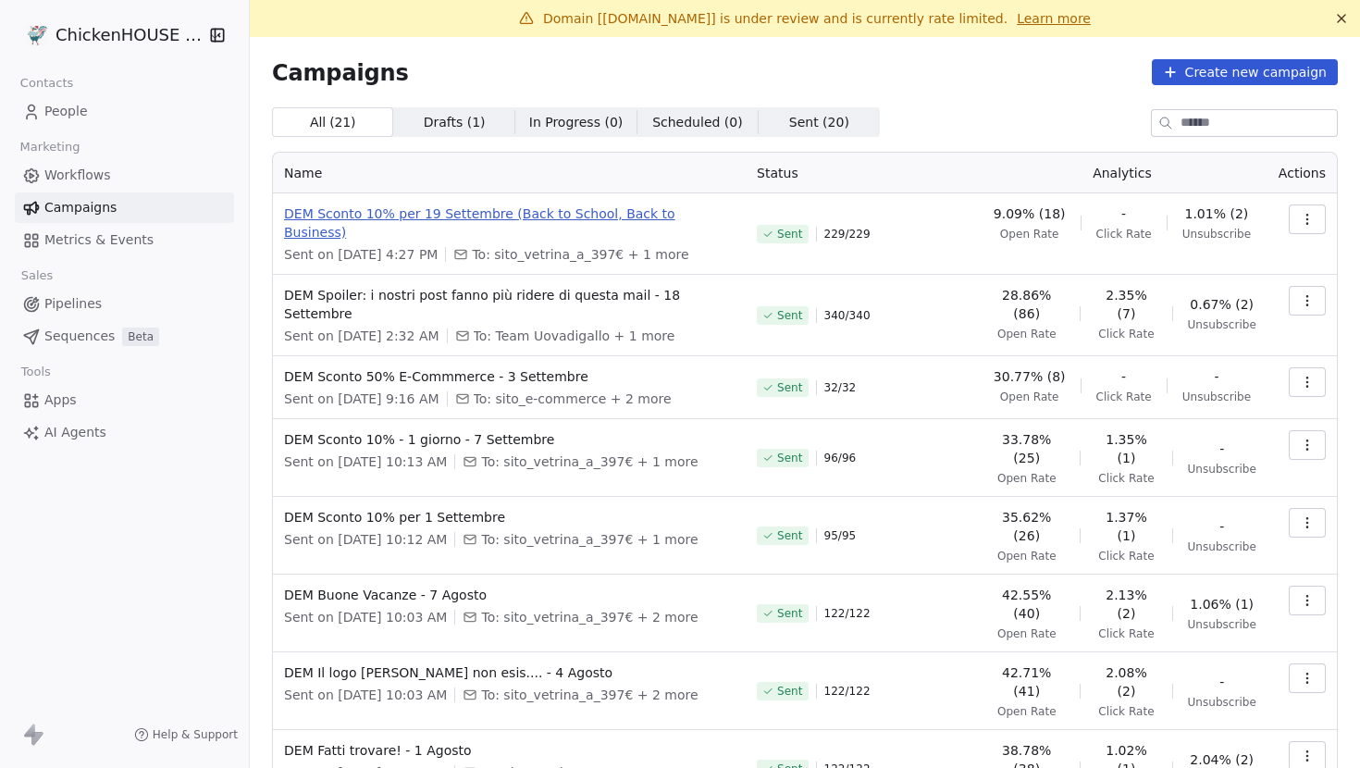
click at [523, 208] on span "DEM Sconto 10% per 19 Settembre (Back to School, Back to Business)" at bounding box center [509, 222] width 451 height 37
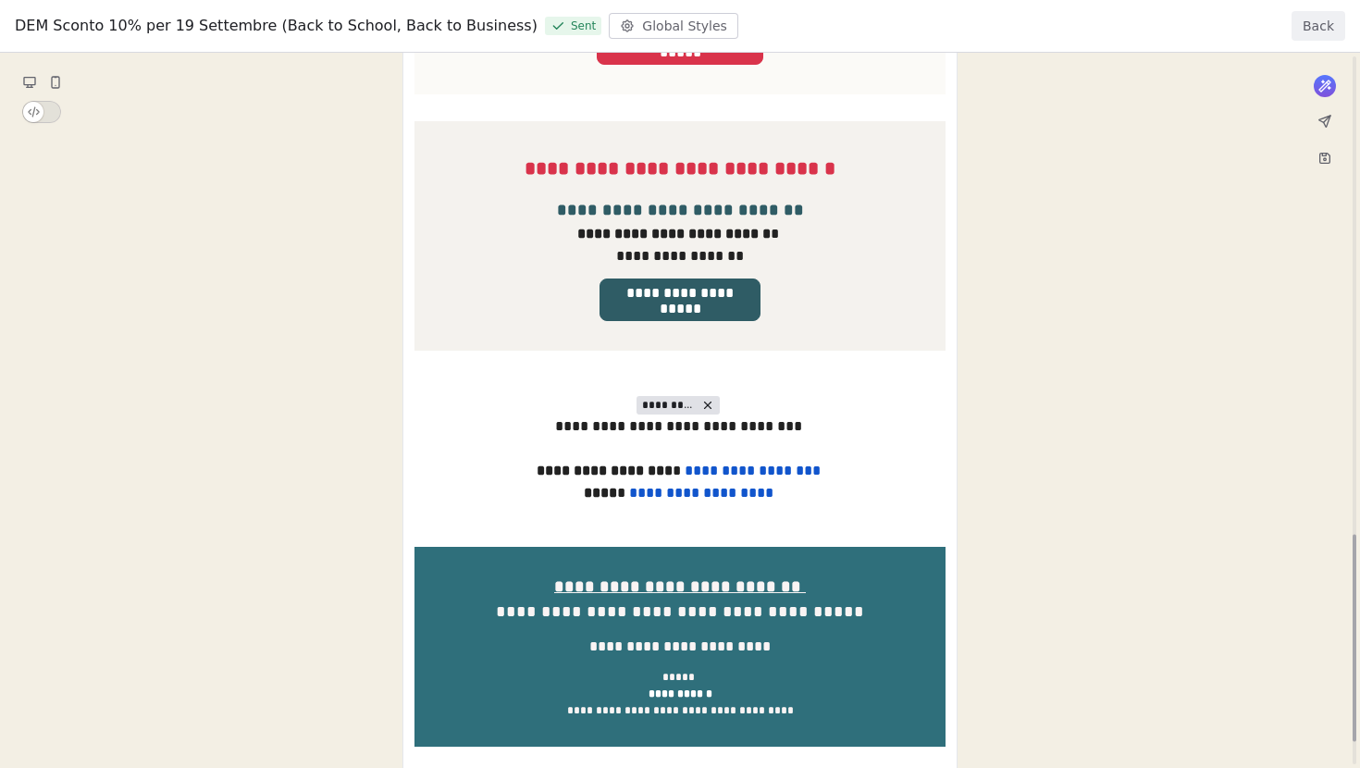
scroll to position [1671, 0]
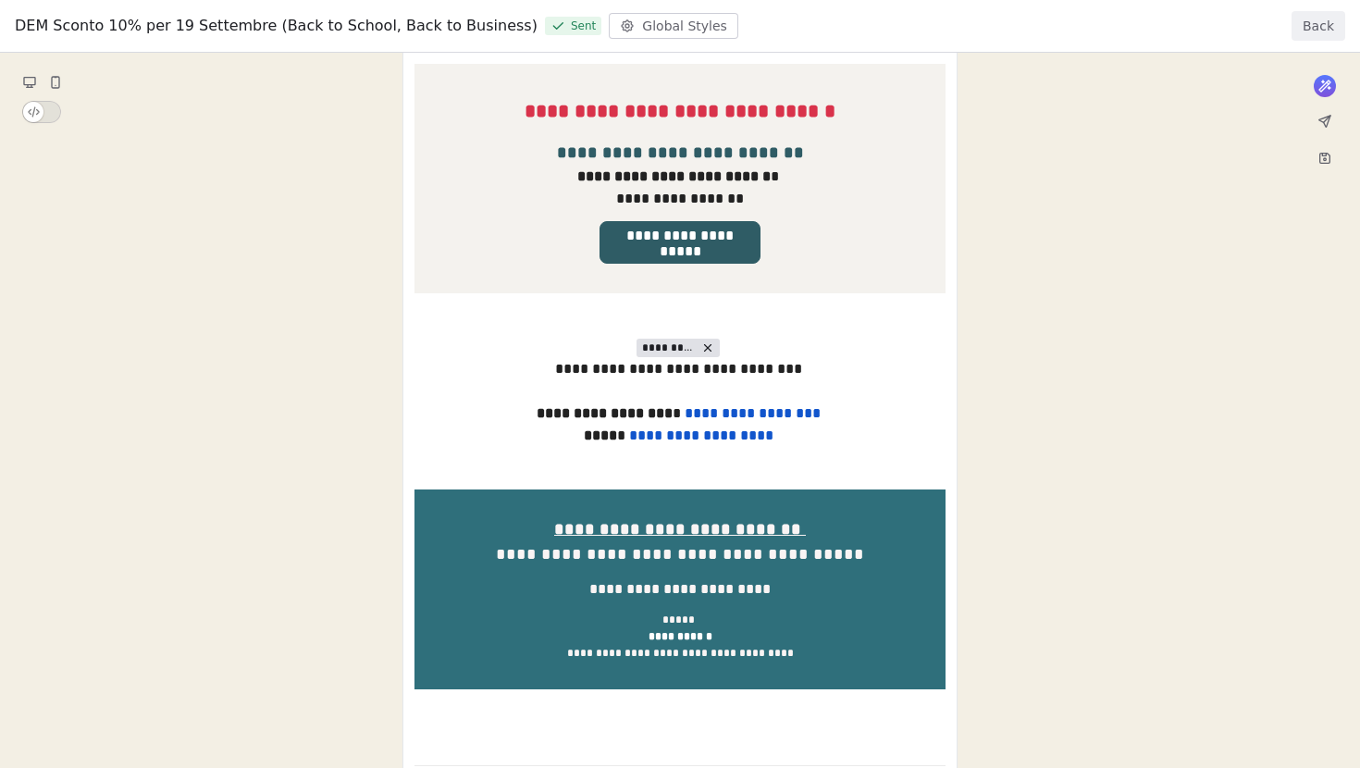
click at [1311, 24] on button "Back" at bounding box center [1319, 26] width 54 height 30
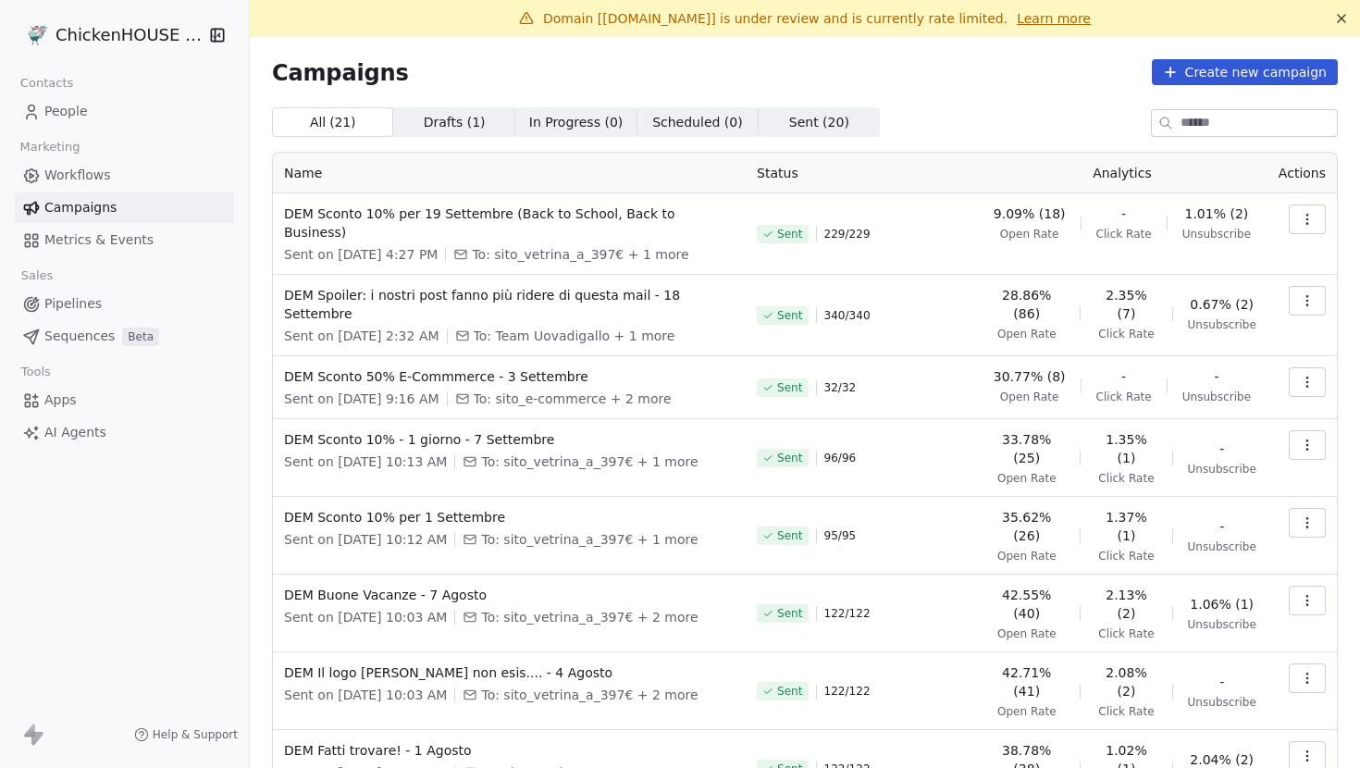
click at [105, 111] on link "People" at bounding box center [124, 111] width 219 height 31
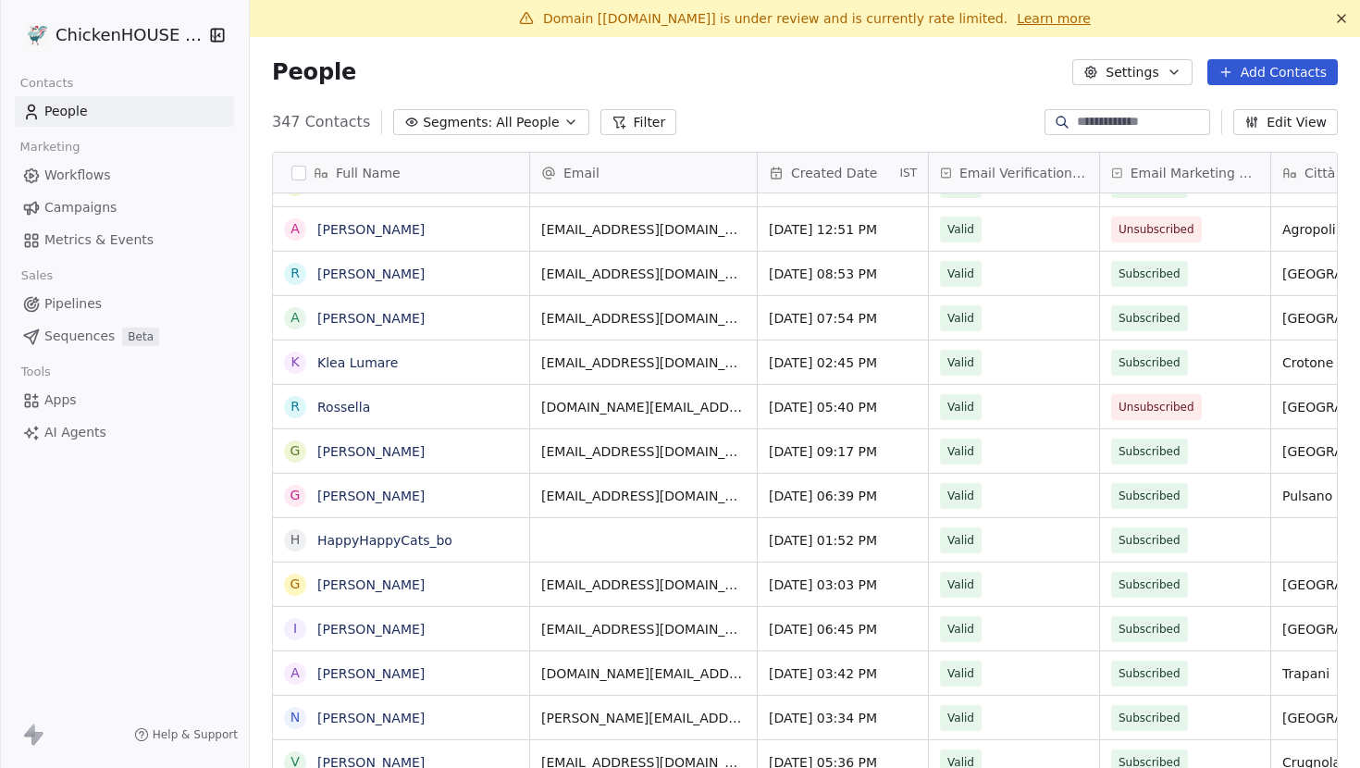
scroll to position [37, 0]
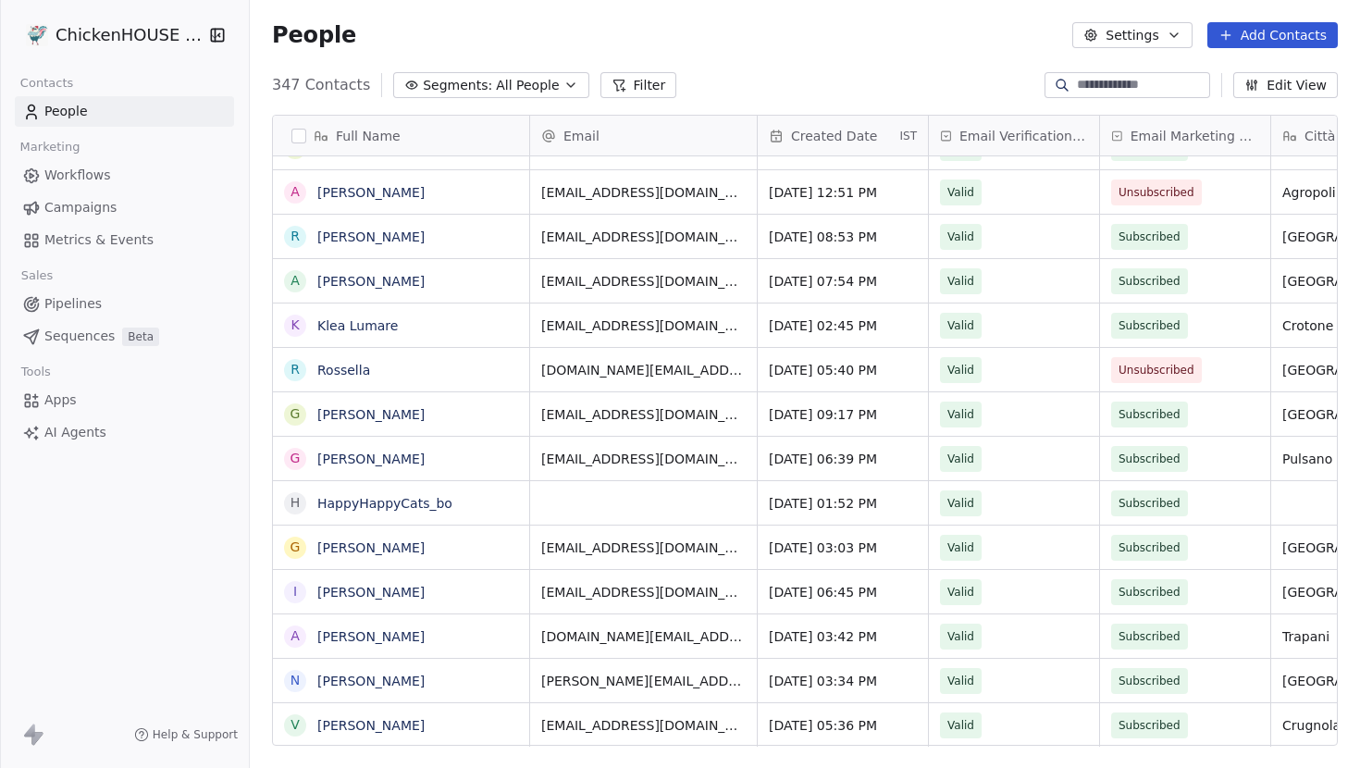
click at [152, 41] on html "ChickenHOUSE snc Contacts People Marketing Workflows Campaigns Metrics & Events…" at bounding box center [680, 384] width 1360 height 768
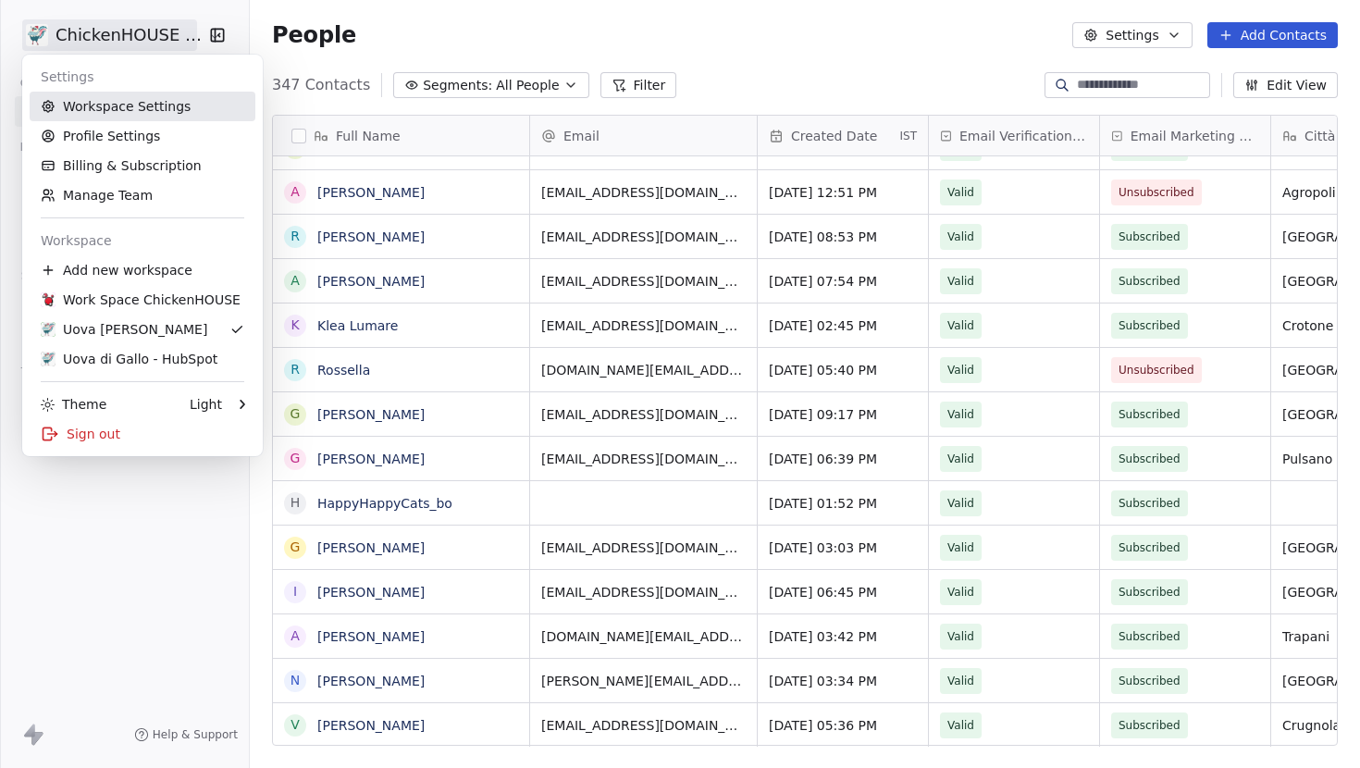
click at [114, 102] on link "Workspace Settings" at bounding box center [143, 107] width 226 height 30
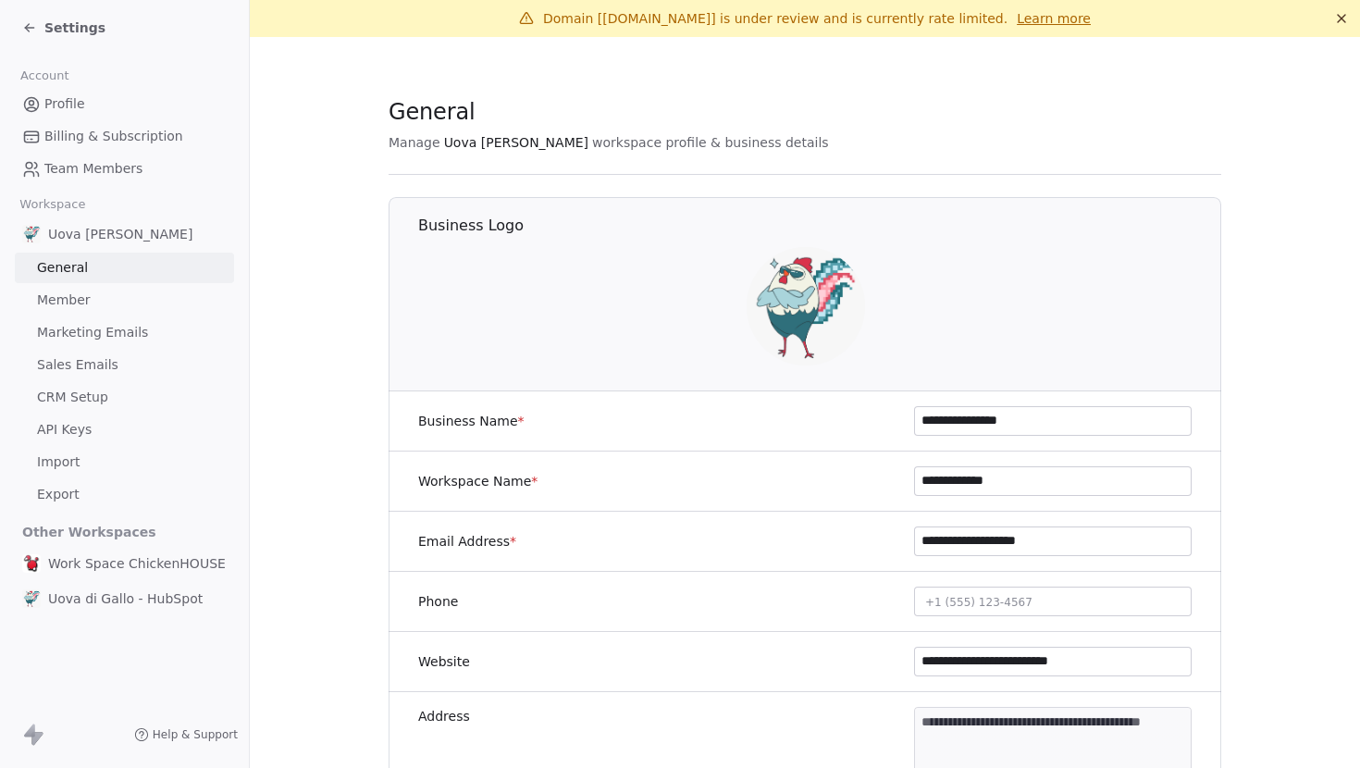
click at [81, 464] on link "Import" at bounding box center [124, 462] width 219 height 31
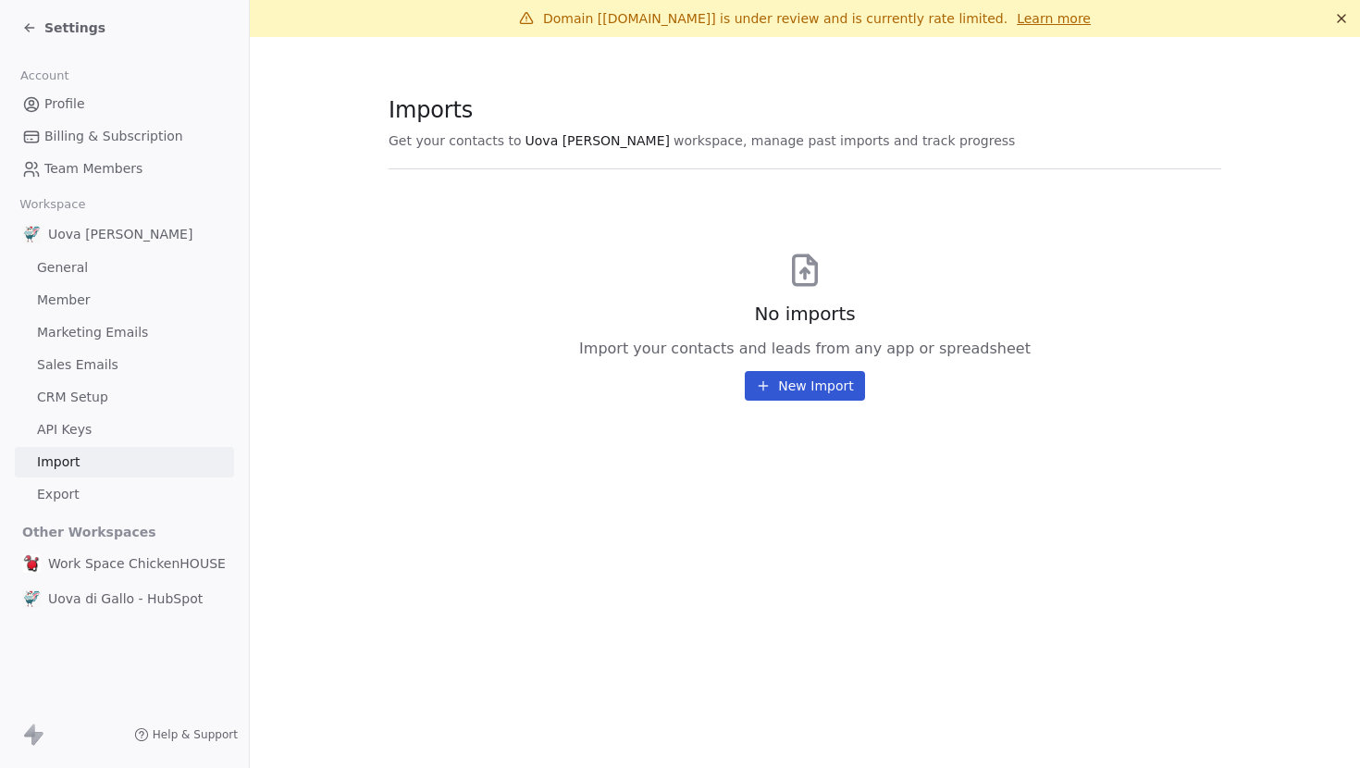
click at [64, 28] on span "Settings" at bounding box center [74, 28] width 61 height 19
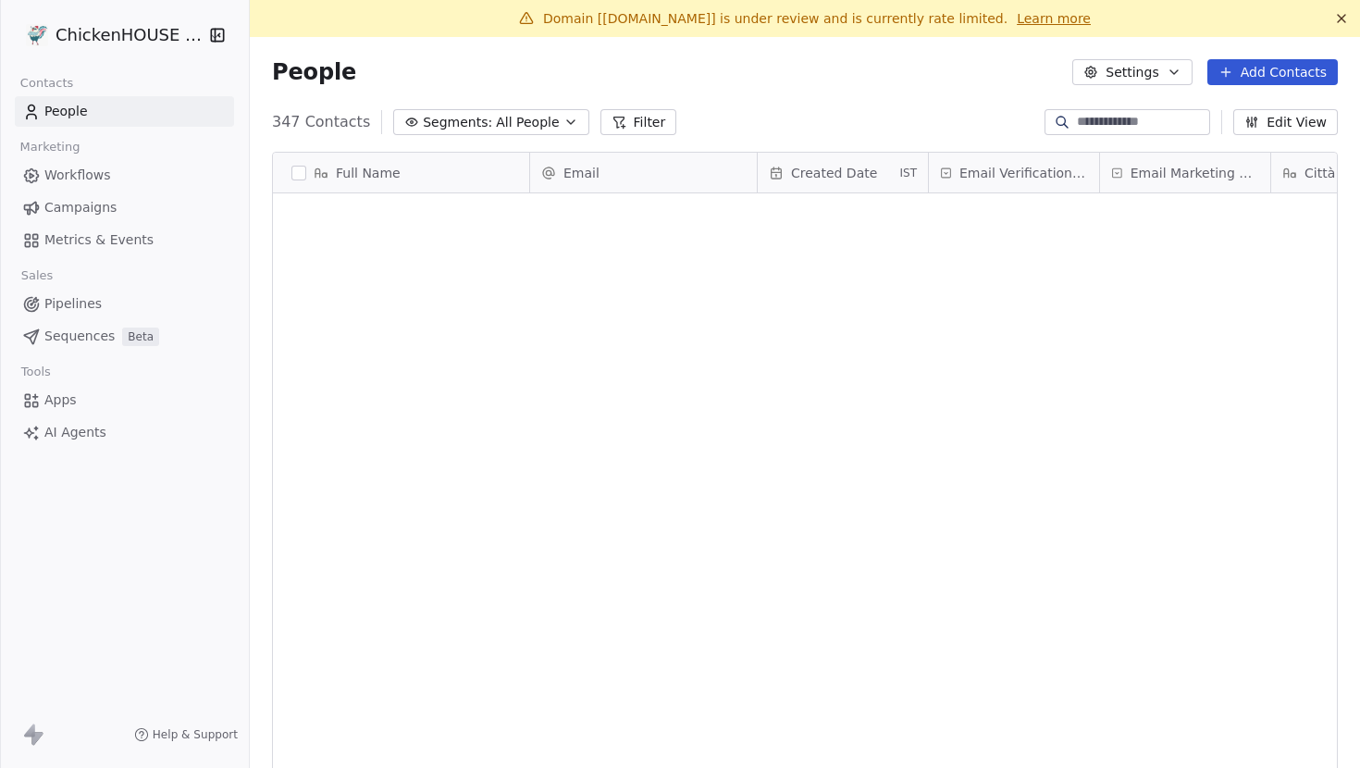
scroll to position [675, 1110]
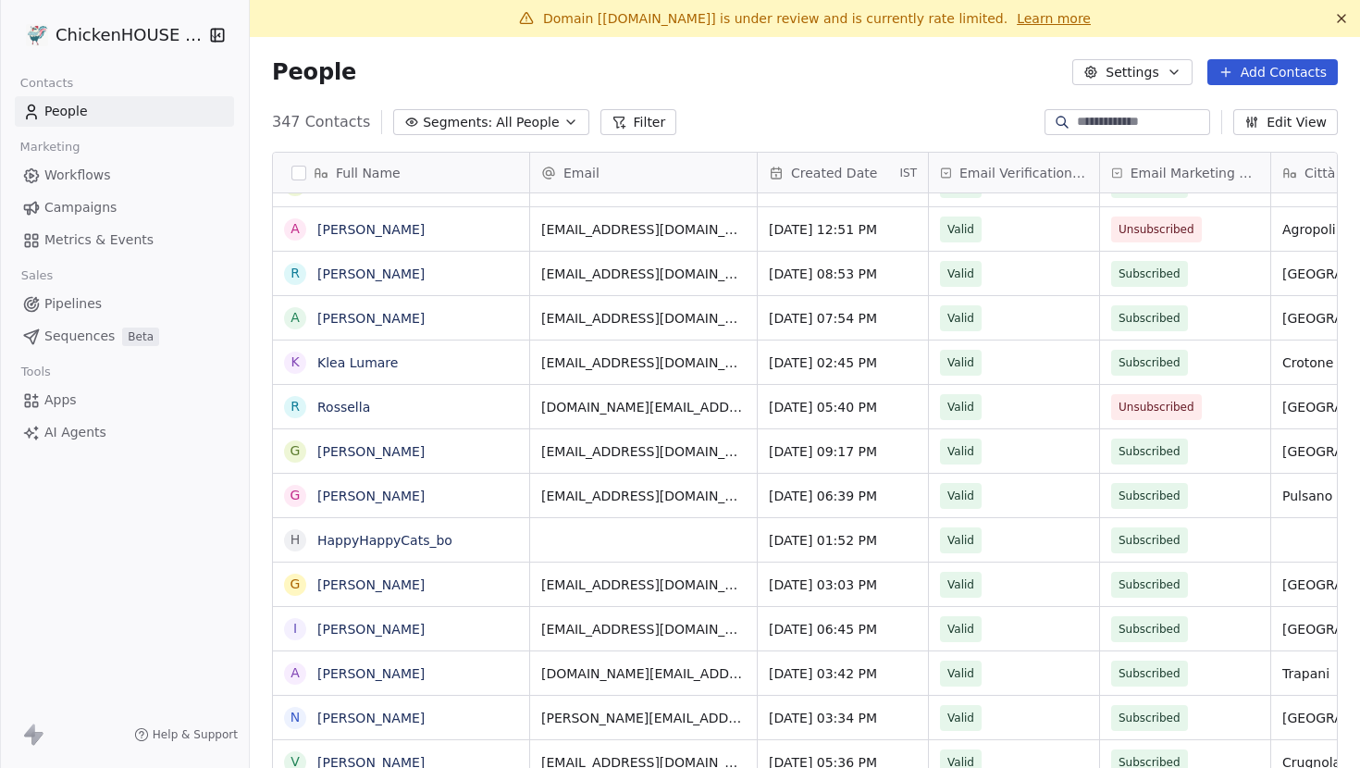
click at [74, 398] on span "Apps" at bounding box center [60, 399] width 32 height 19
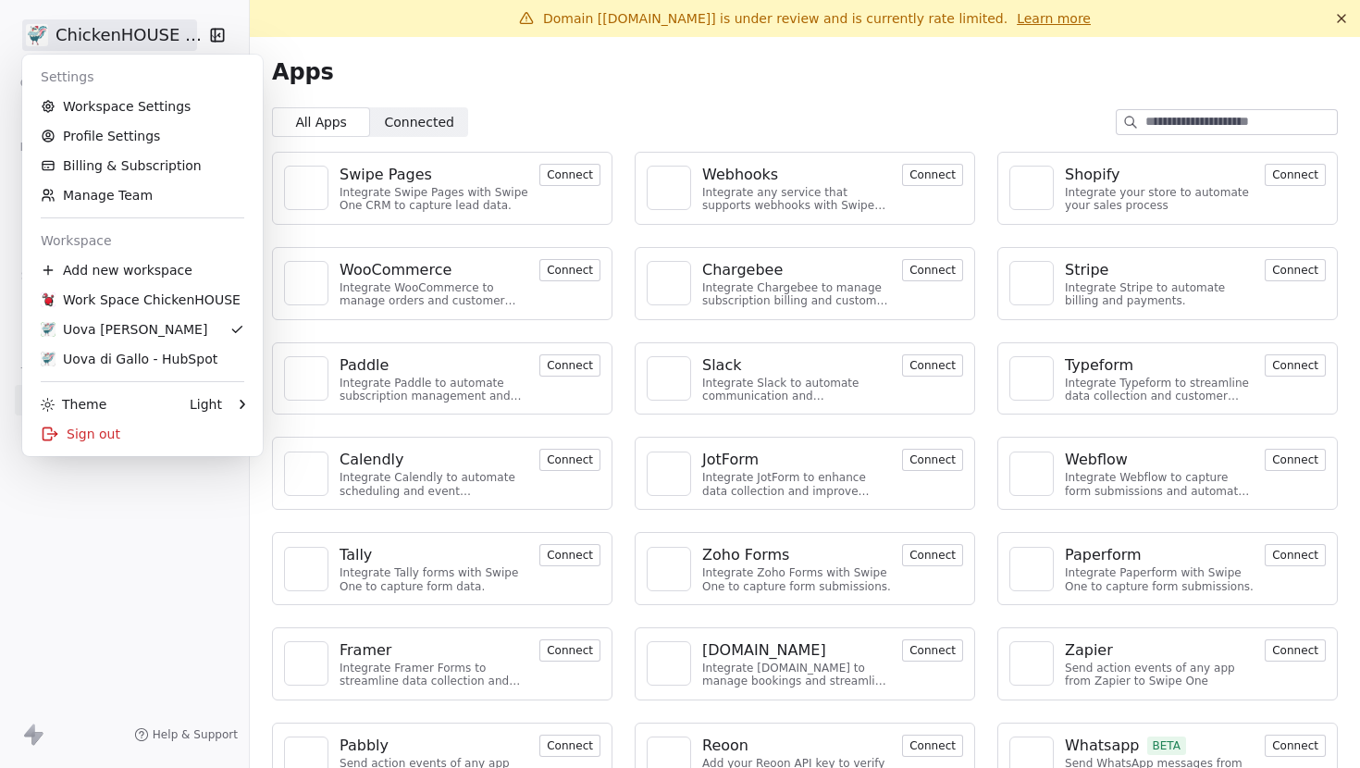
click at [93, 33] on html "ChickenHOUSE snc Contacts People Marketing Workflows Campaigns Metrics & Events…" at bounding box center [680, 384] width 1360 height 768
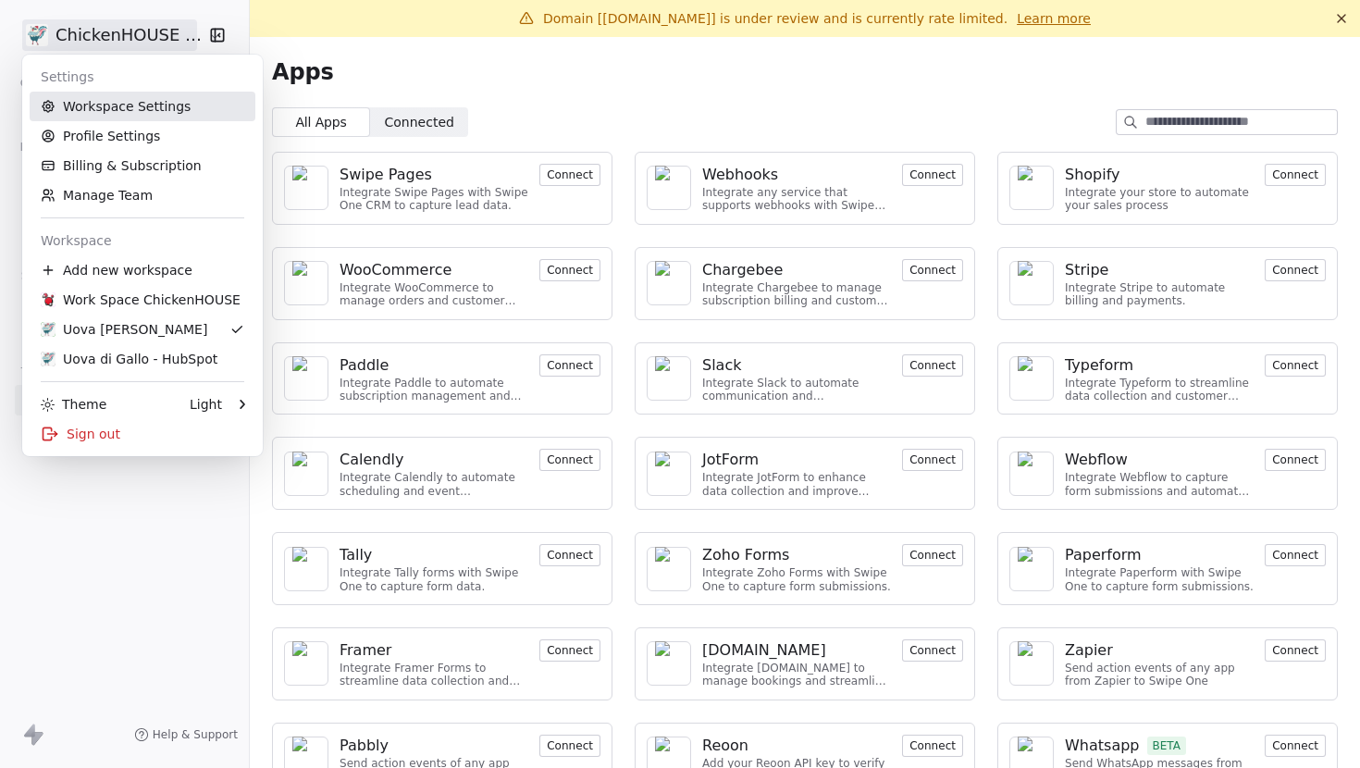
click at [119, 117] on link "Workspace Settings" at bounding box center [143, 107] width 226 height 30
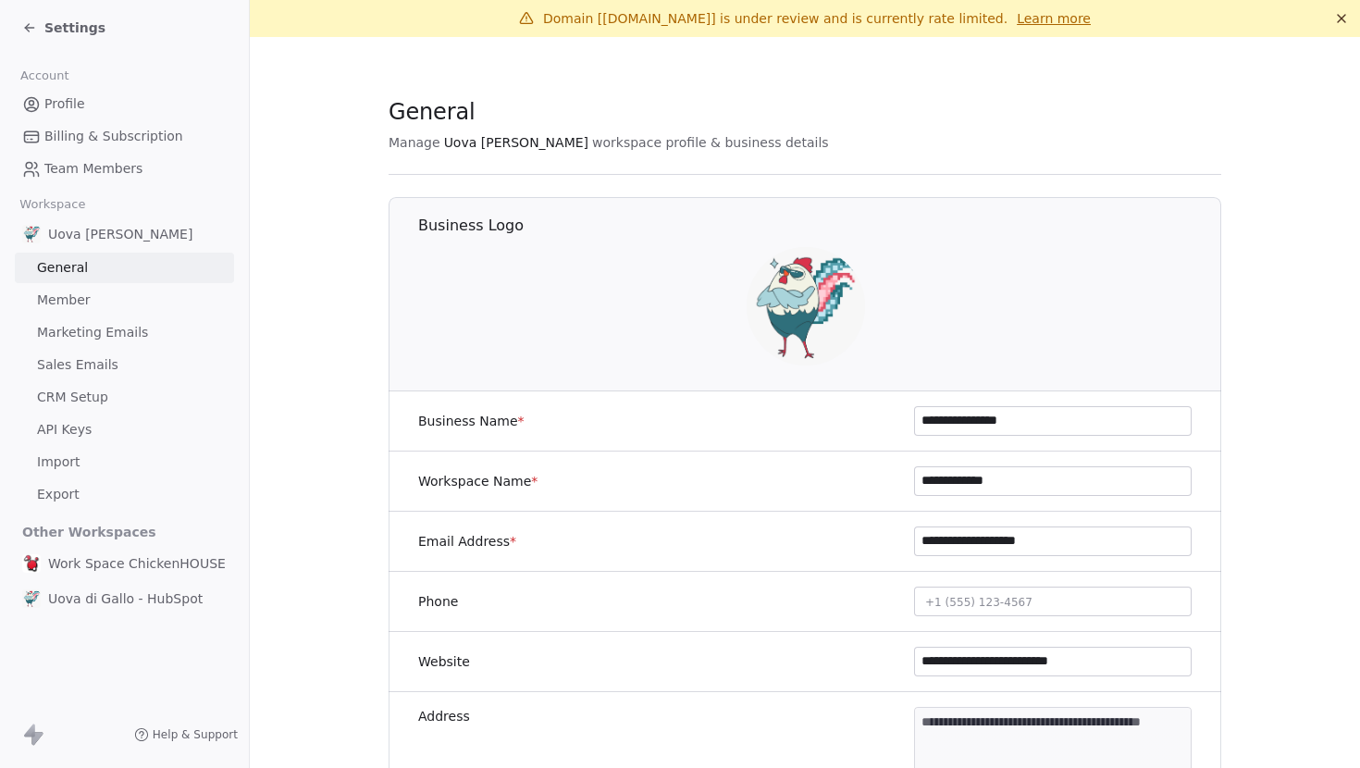
click at [67, 440] on link "API Keys" at bounding box center [124, 430] width 219 height 31
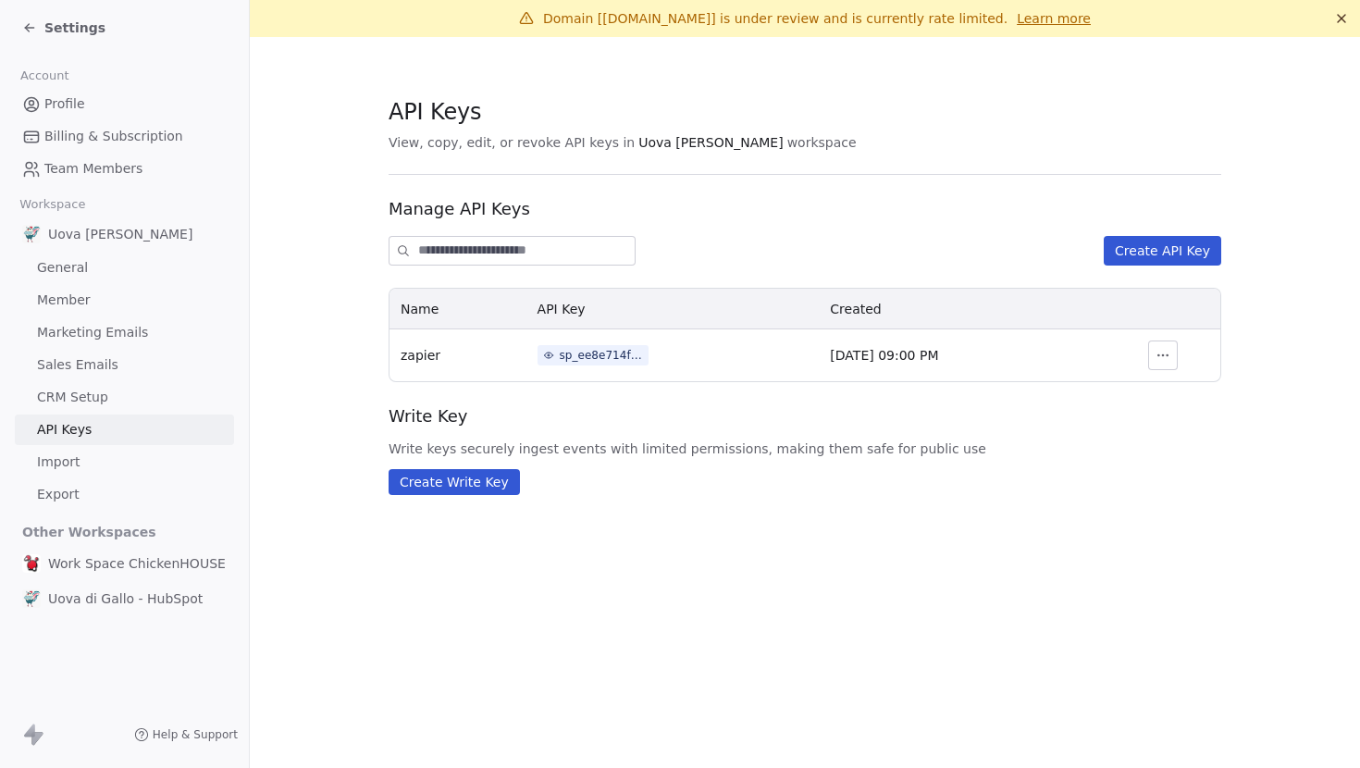
click at [45, 23] on span "Settings" at bounding box center [74, 28] width 61 height 19
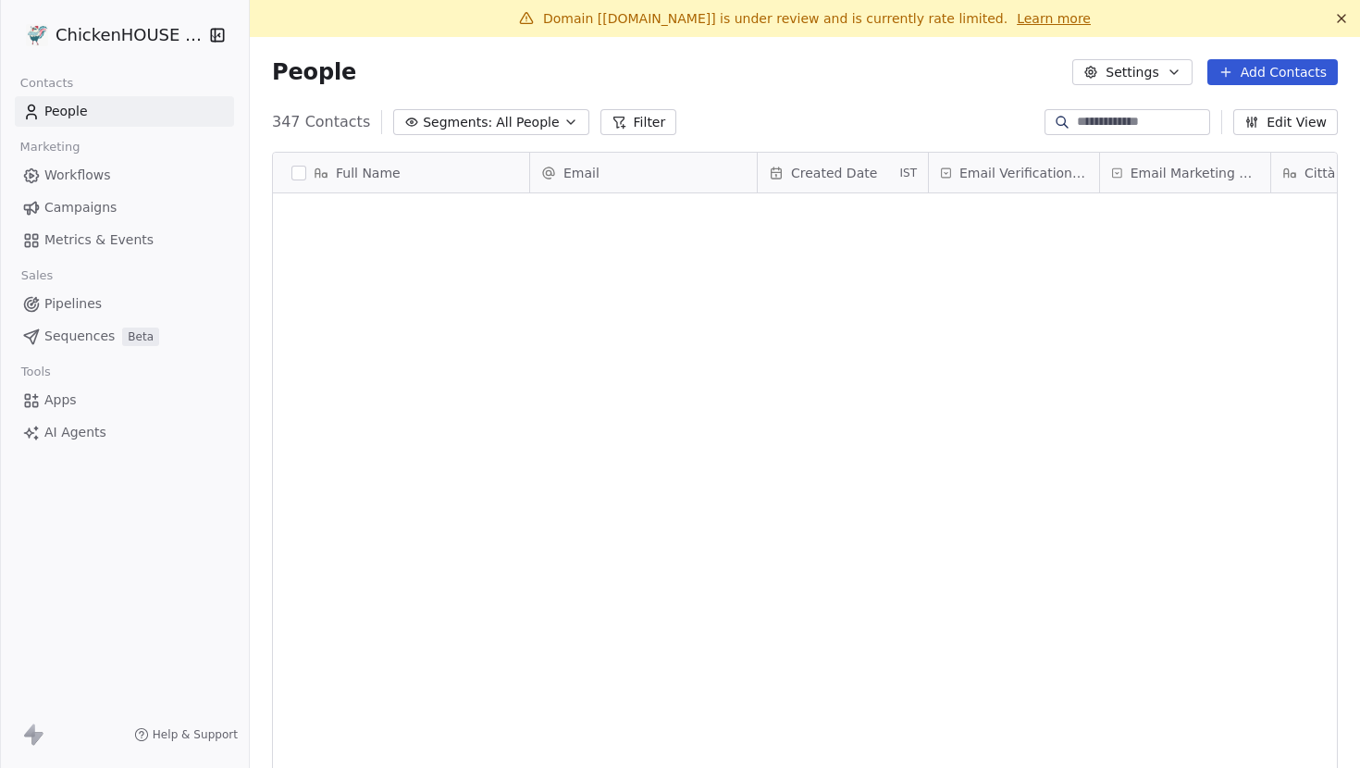
scroll to position [675, 1110]
